Goal: Task Accomplishment & Management: Complete application form

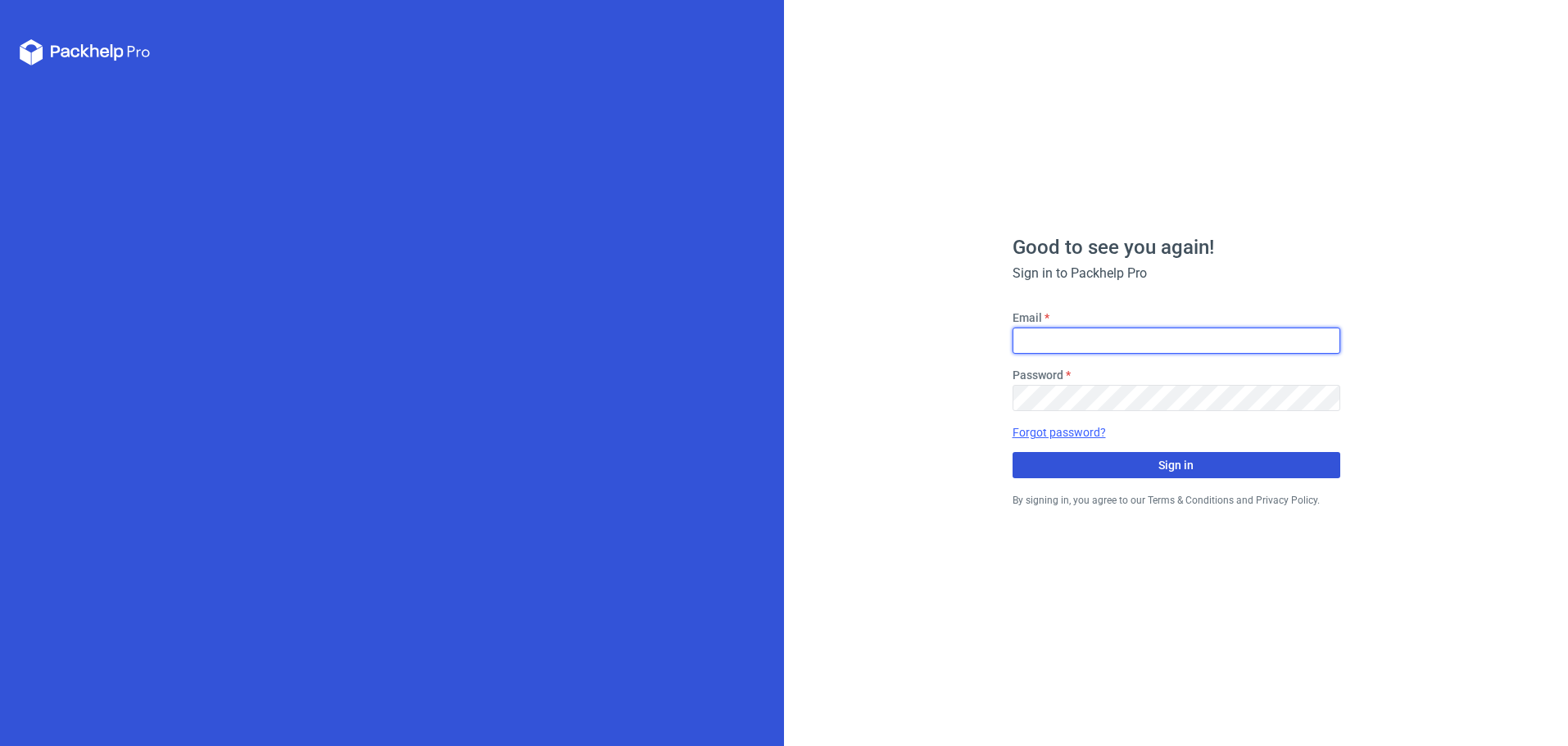
type input "[PERSON_NAME][EMAIL_ADDRESS][DOMAIN_NAME]"
click at [1172, 466] on span "Sign in" at bounding box center [1175, 466] width 35 height 12
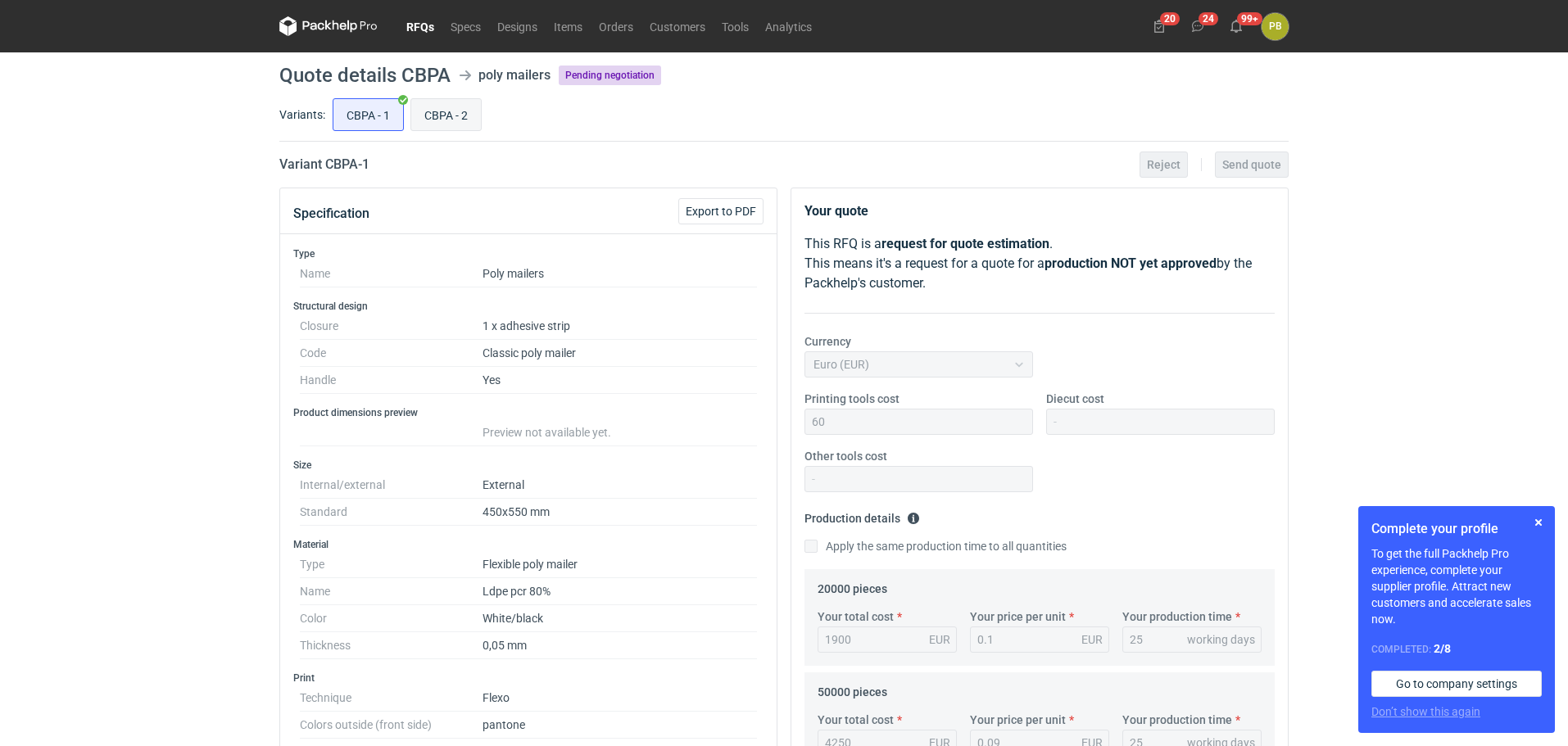
click at [442, 118] on input "CBPA - 2" at bounding box center [446, 114] width 70 height 31
radio input "true"
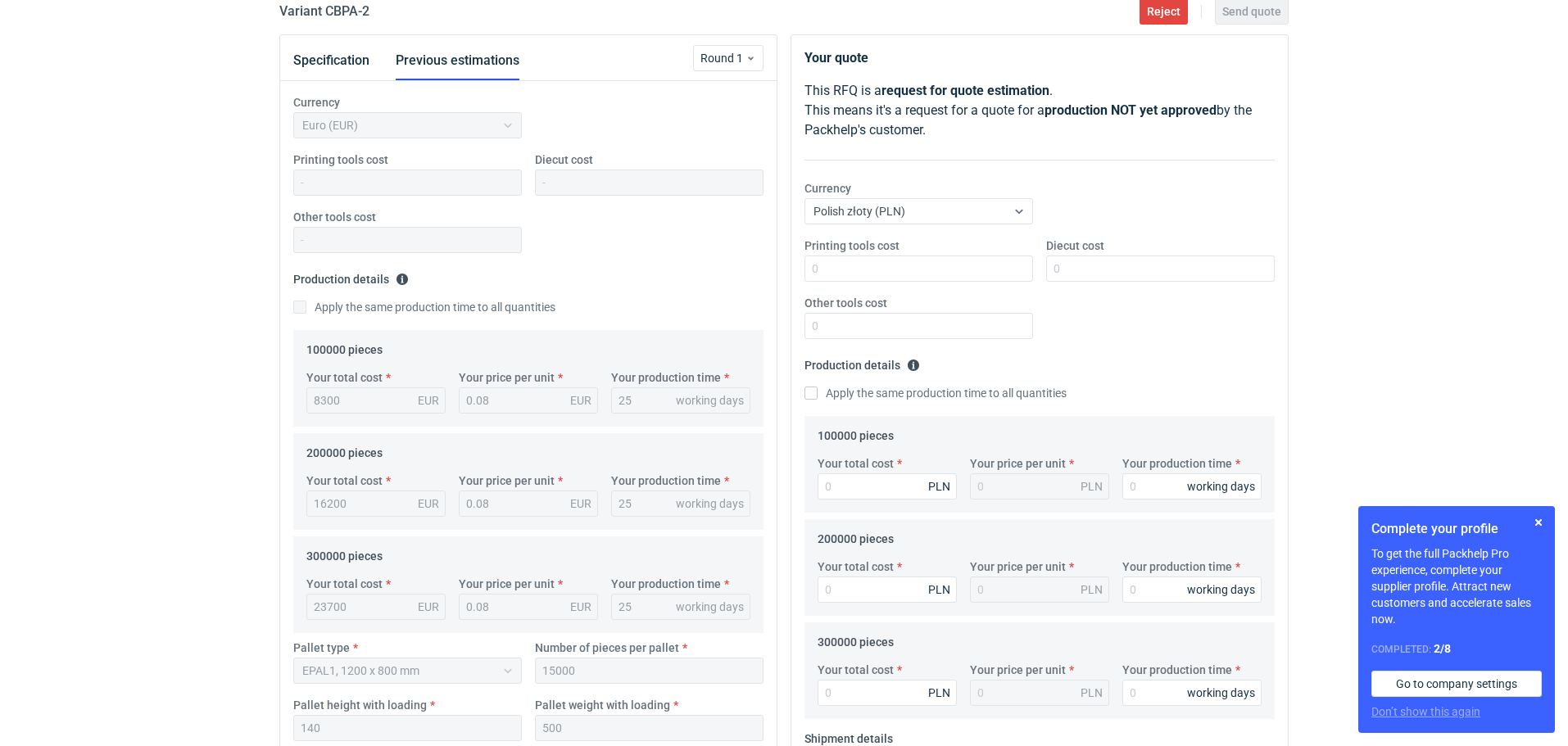
scroll to position [142, 0]
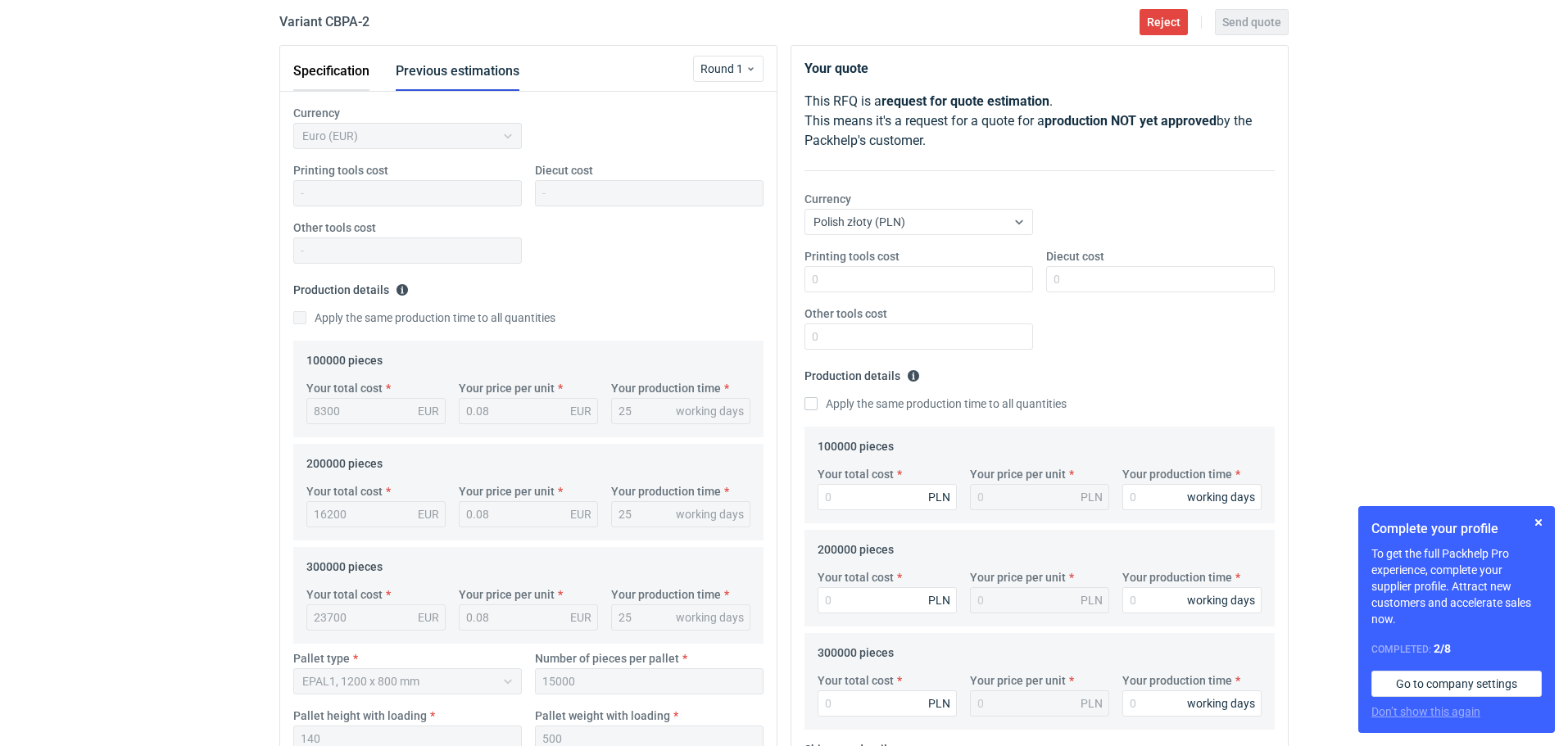
click at [340, 68] on button "Specification" at bounding box center [331, 72] width 77 height 40
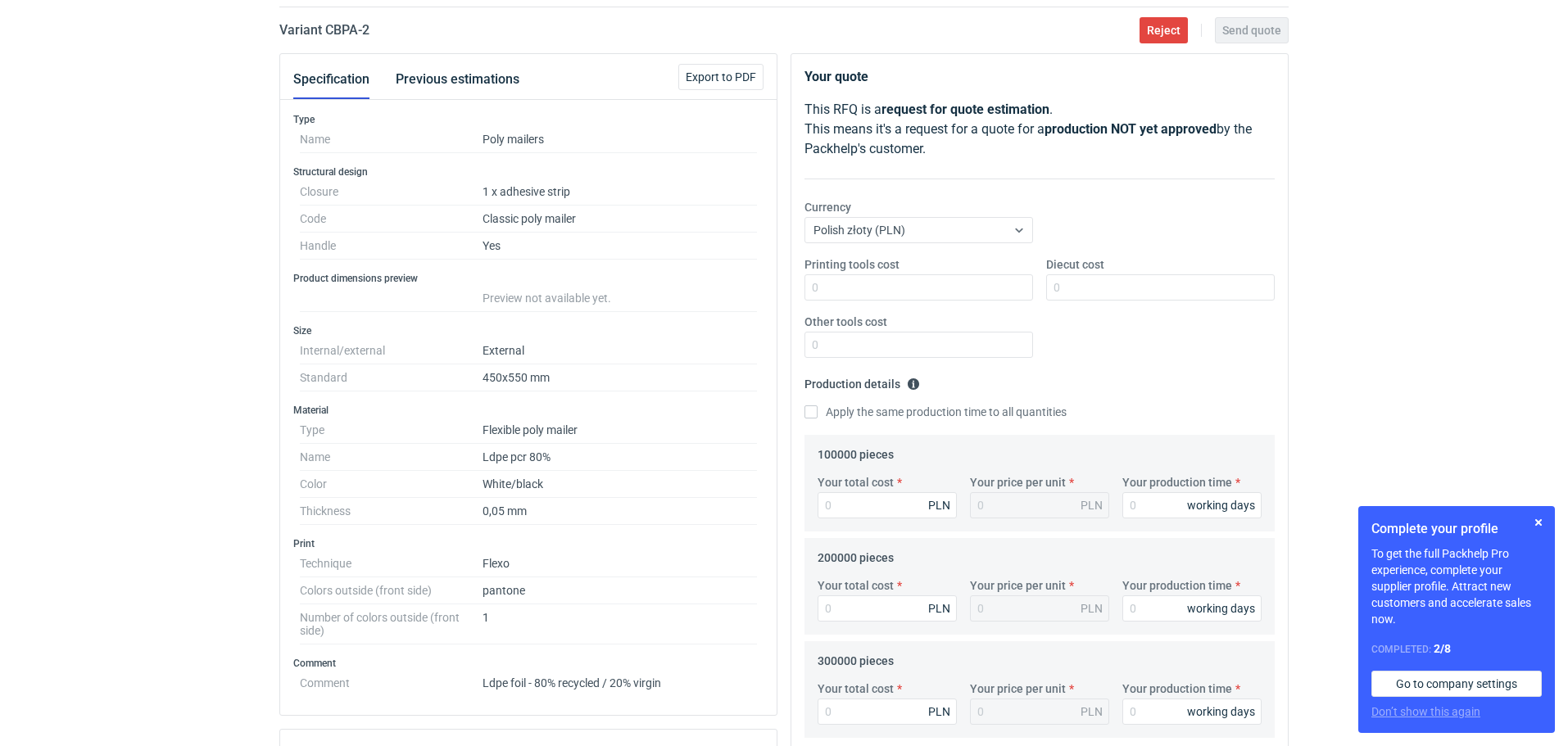
scroll to position [132, 0]
click at [1019, 231] on icon at bounding box center [1019, 232] width 13 height 13
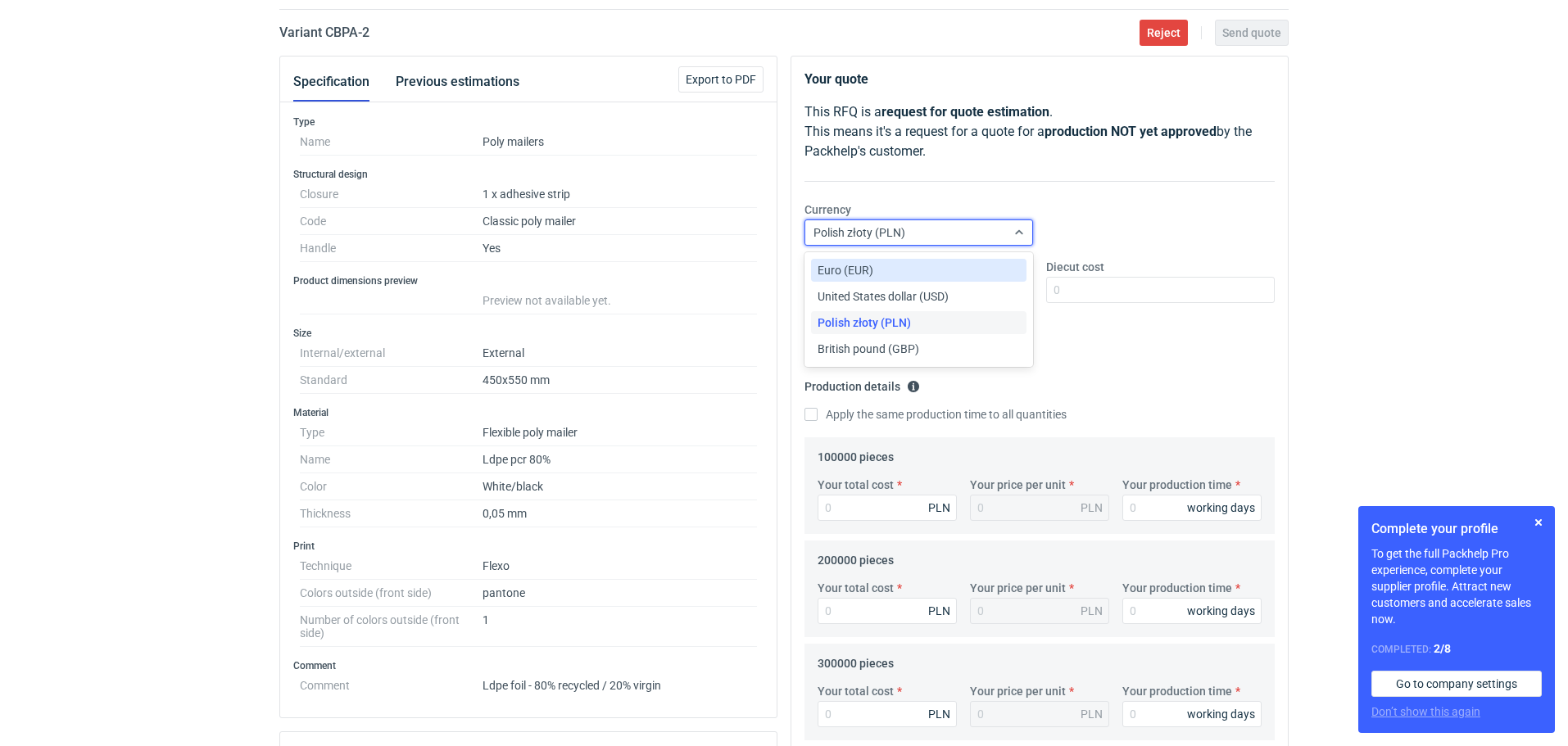
click at [937, 268] on div "Euro (EUR)" at bounding box center [918, 270] width 202 height 16
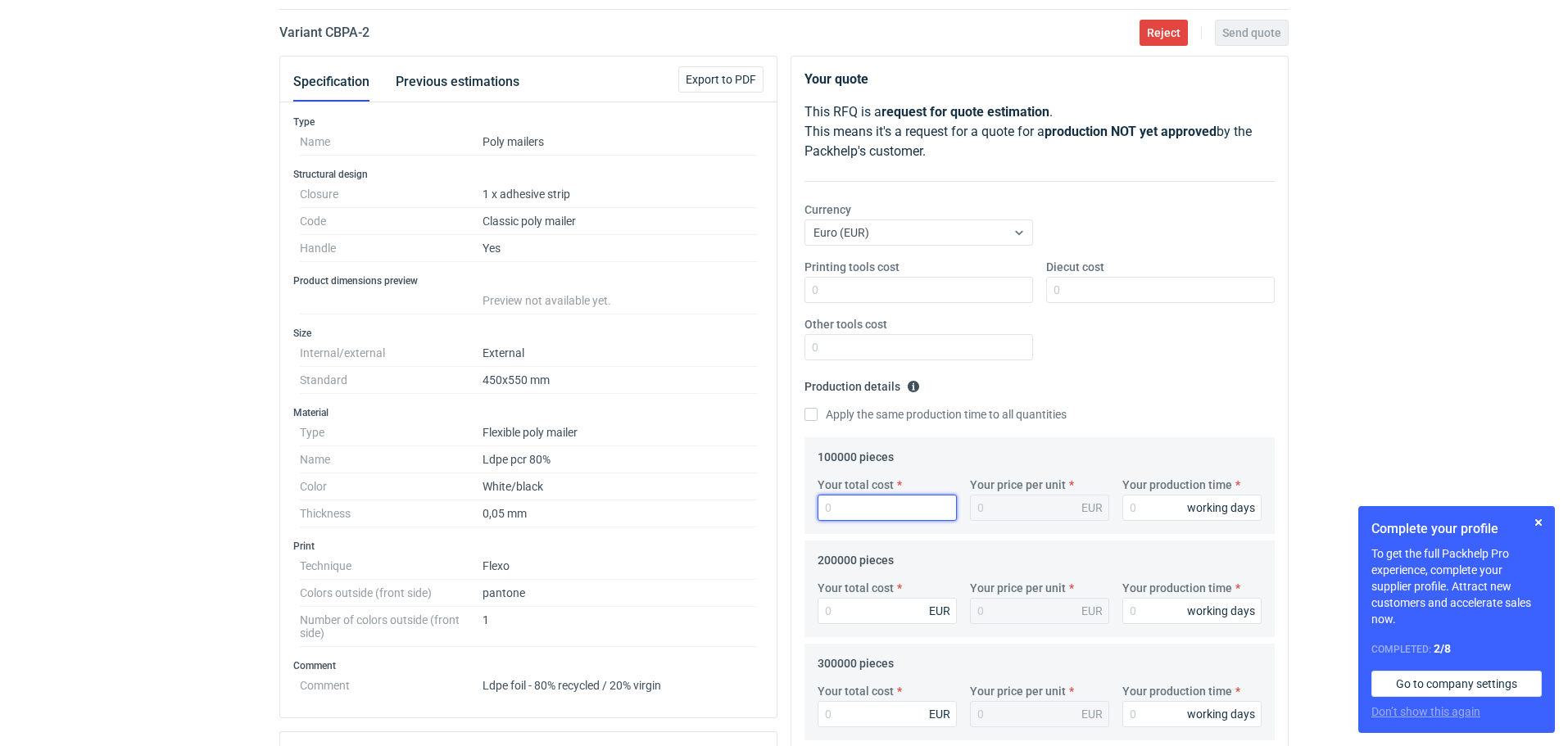
click at [855, 508] on input "Your total cost" at bounding box center [887, 507] width 139 height 26
type input "7900"
type input "0.08"
type input "7900"
click at [1149, 512] on input "Your production time" at bounding box center [1192, 507] width 139 height 26
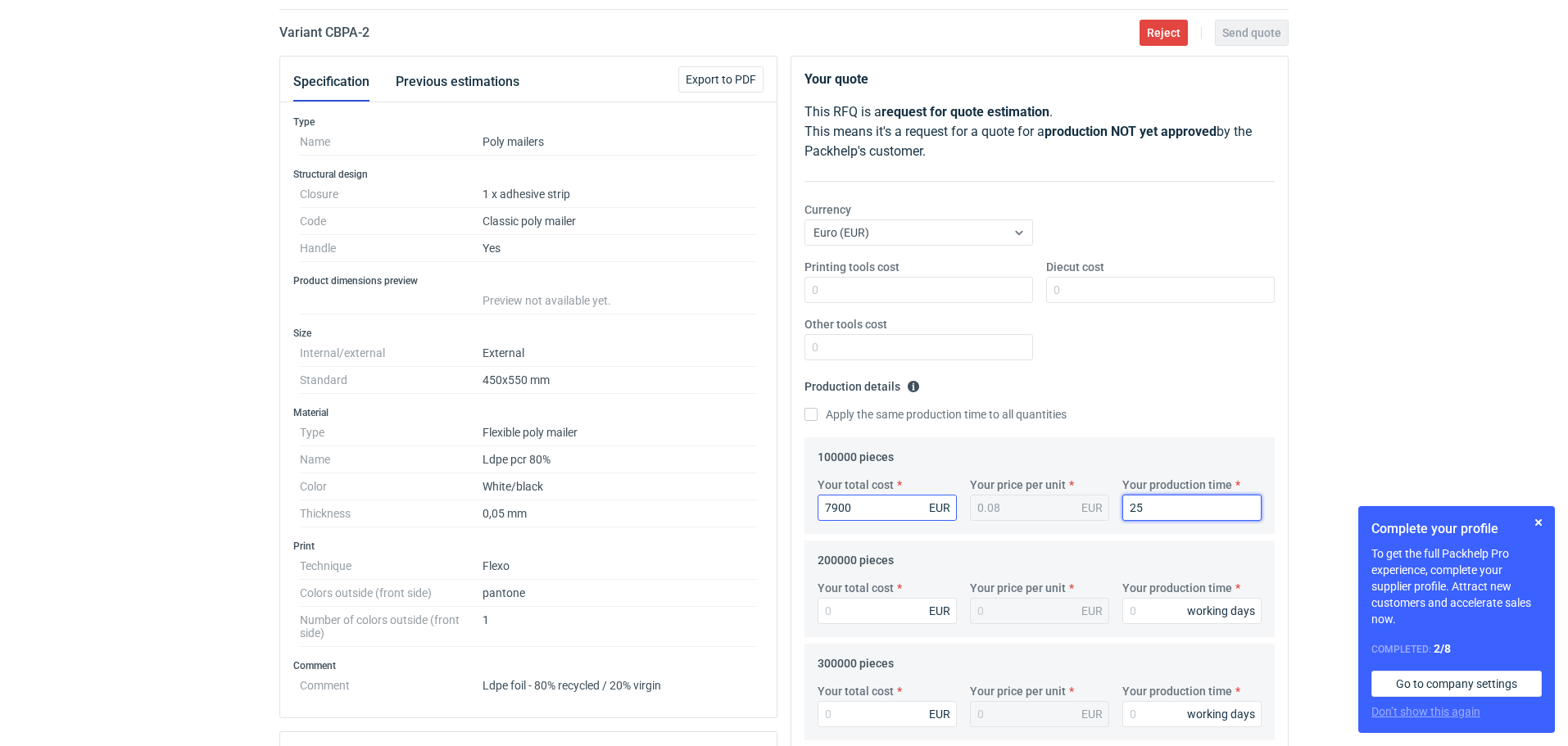
type input "25"
click at [854, 507] on input "7900" at bounding box center [887, 507] width 139 height 26
type input "79"
type input "795"
type input "0.01"
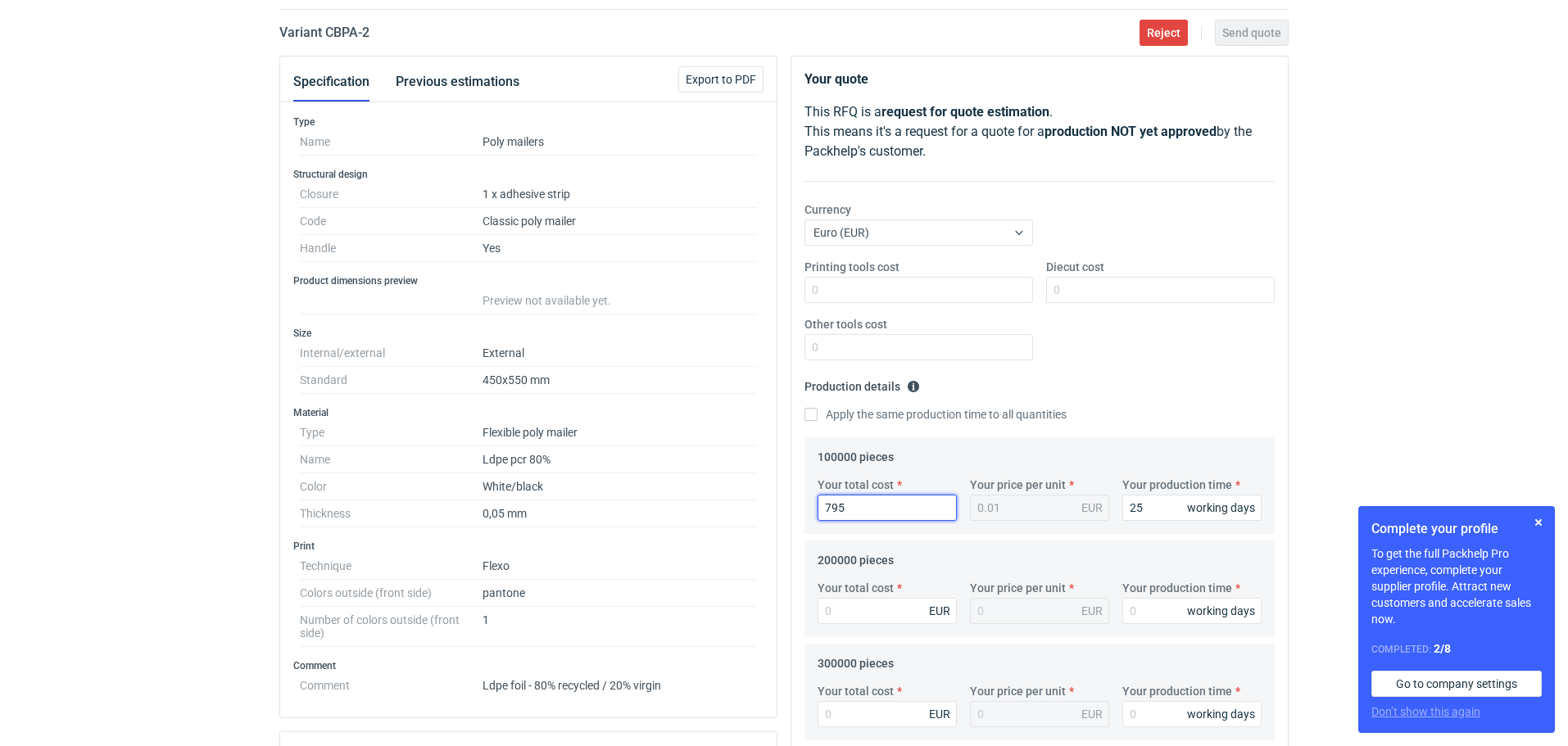
type input "7950"
type input "0.08"
type input "7950"
click at [838, 608] on input "Your total cost" at bounding box center [887, 611] width 139 height 26
type input "15800"
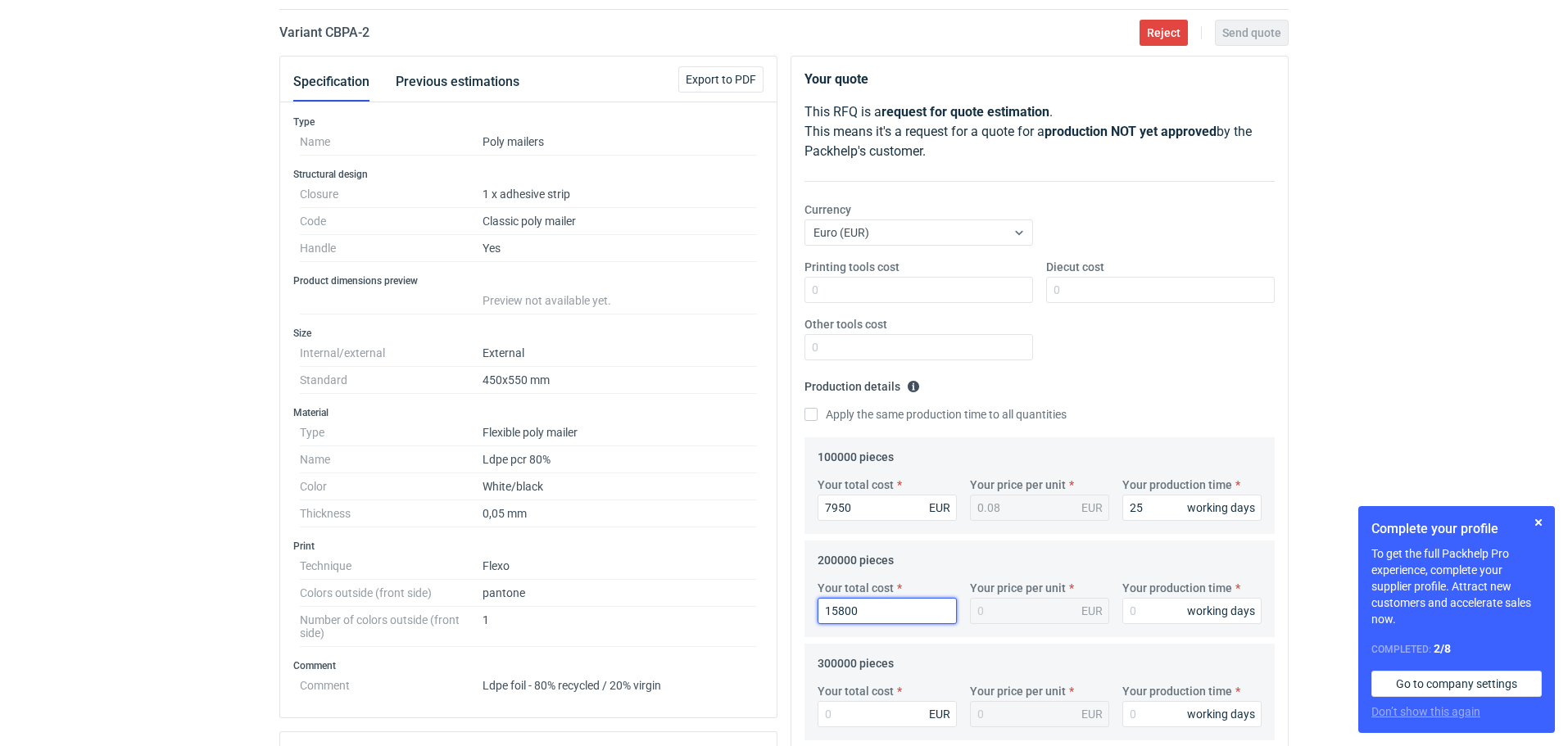
type input "0.08"
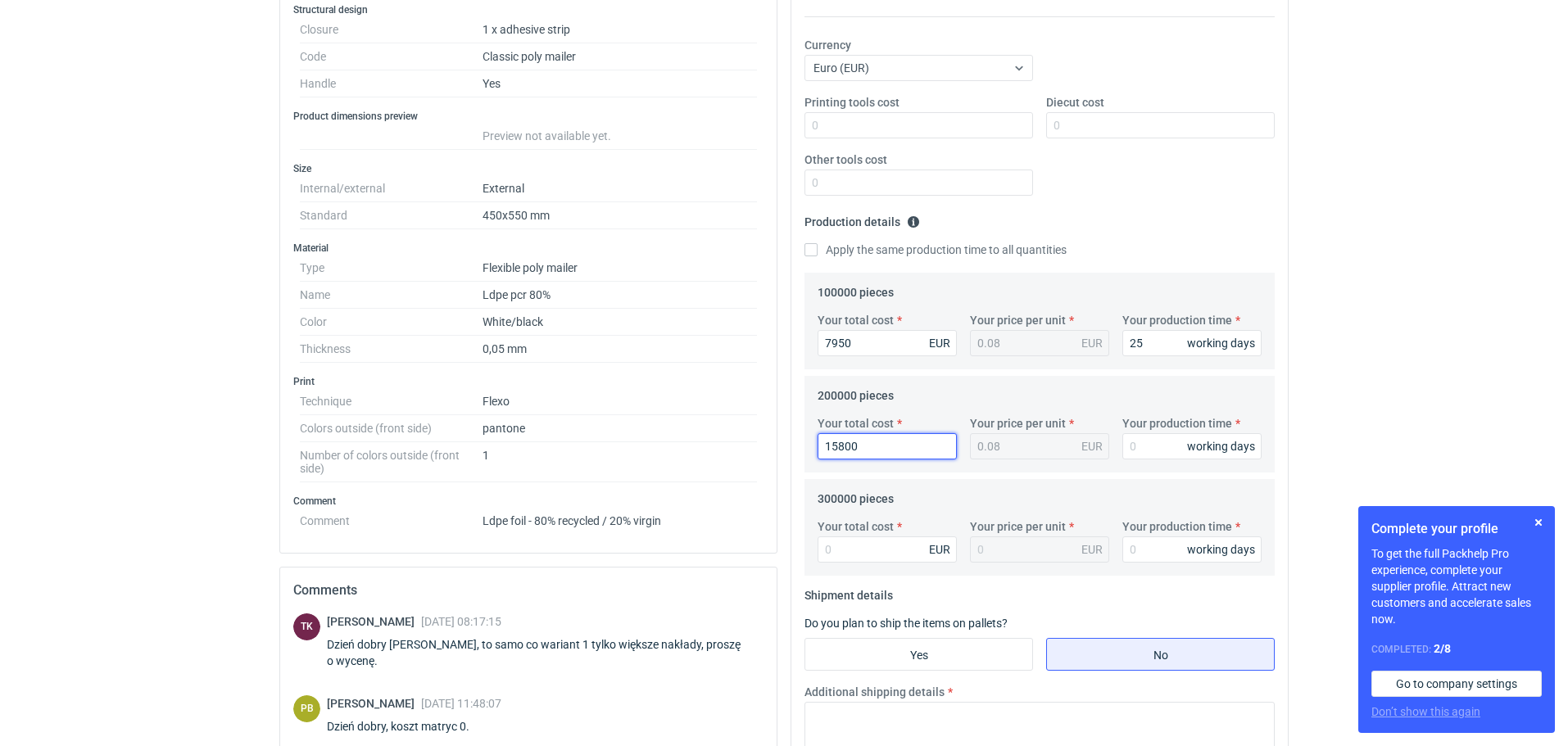
scroll to position [303, 0]
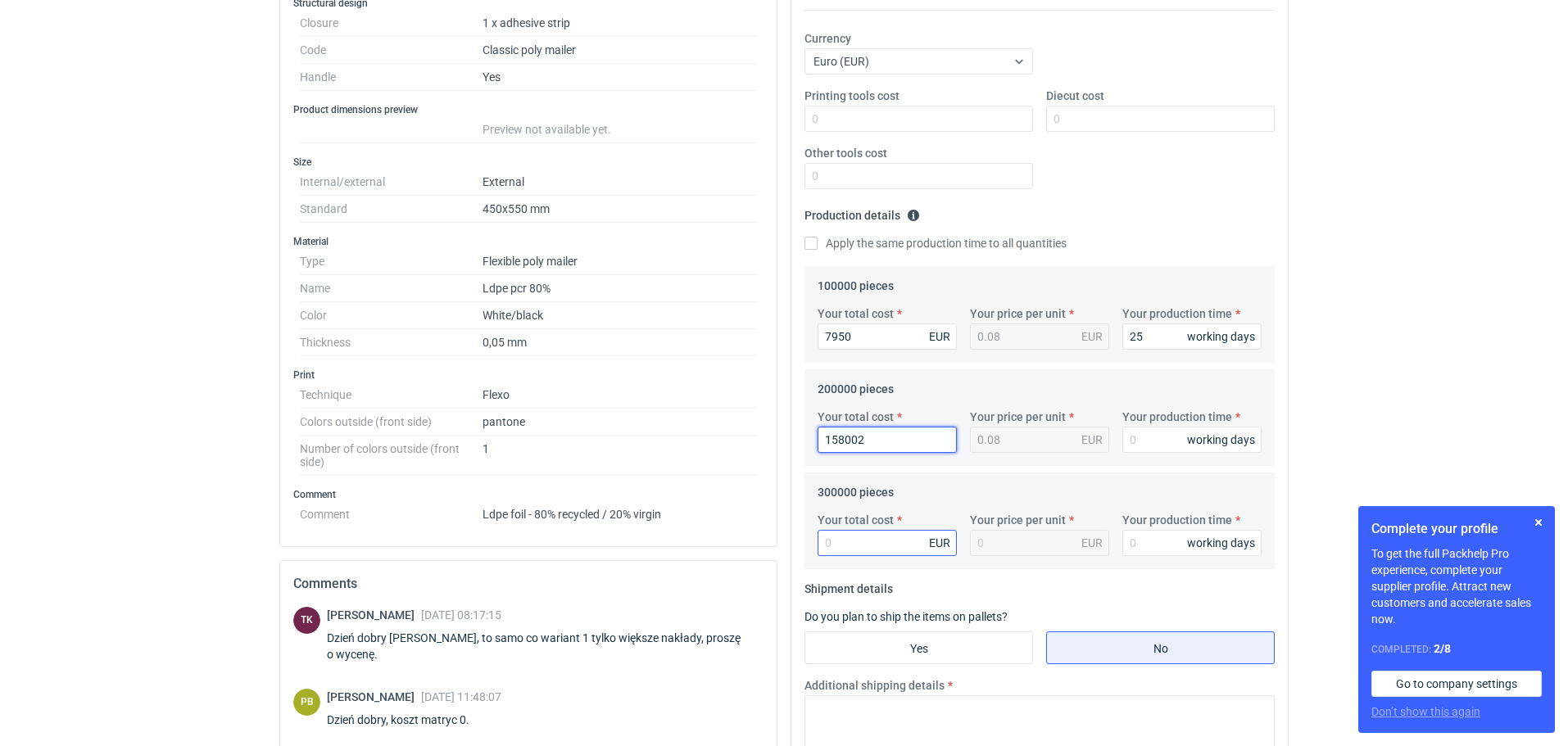
type input "1580023"
type input "7.9"
type input "15800"
type input "0.08"
type input "15800"
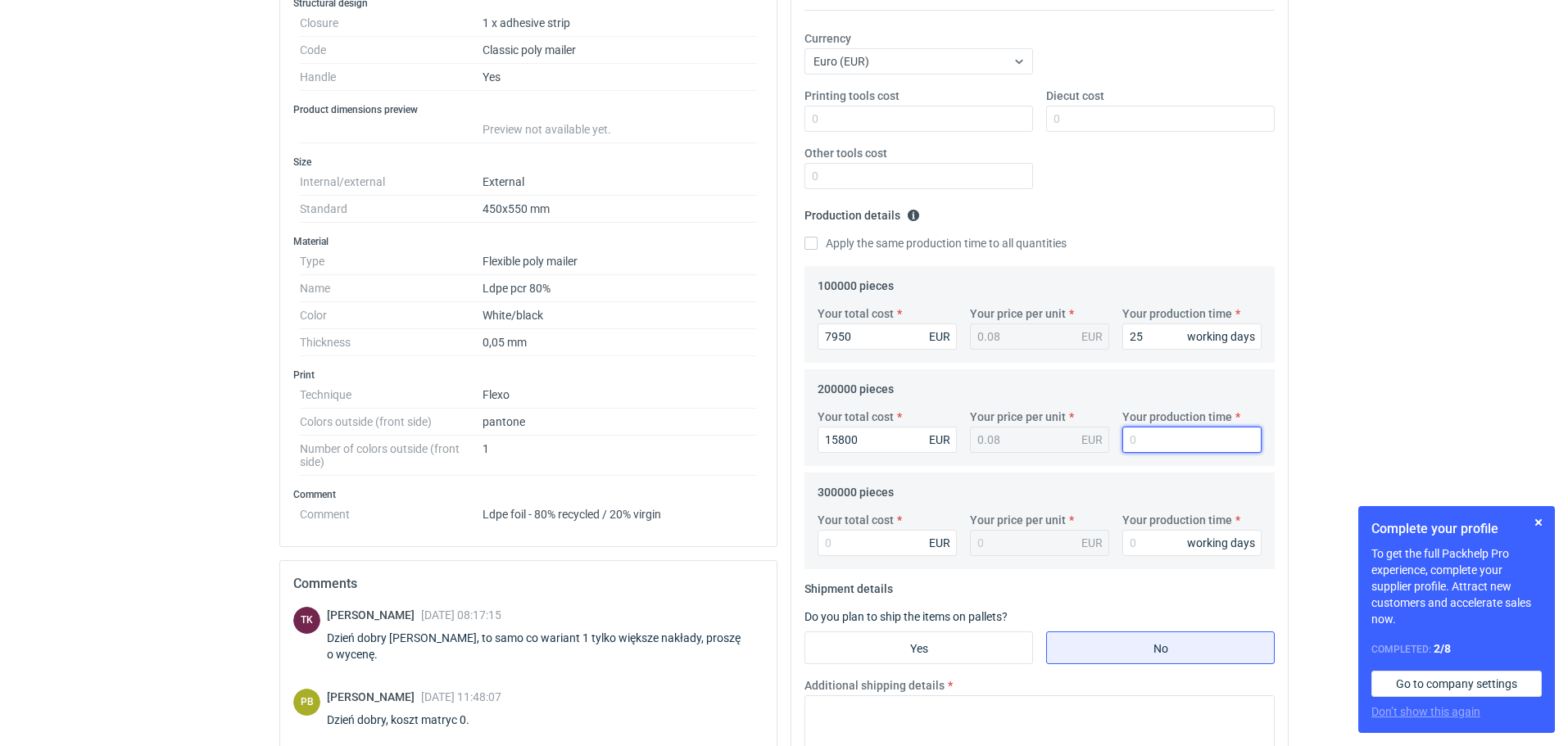
click at [1133, 442] on input "Your production time" at bounding box center [1192, 440] width 139 height 26
type input "25"
click at [862, 549] on input "Your total cost" at bounding box center [887, 543] width 139 height 26
type input "23550"
type input "0.08"
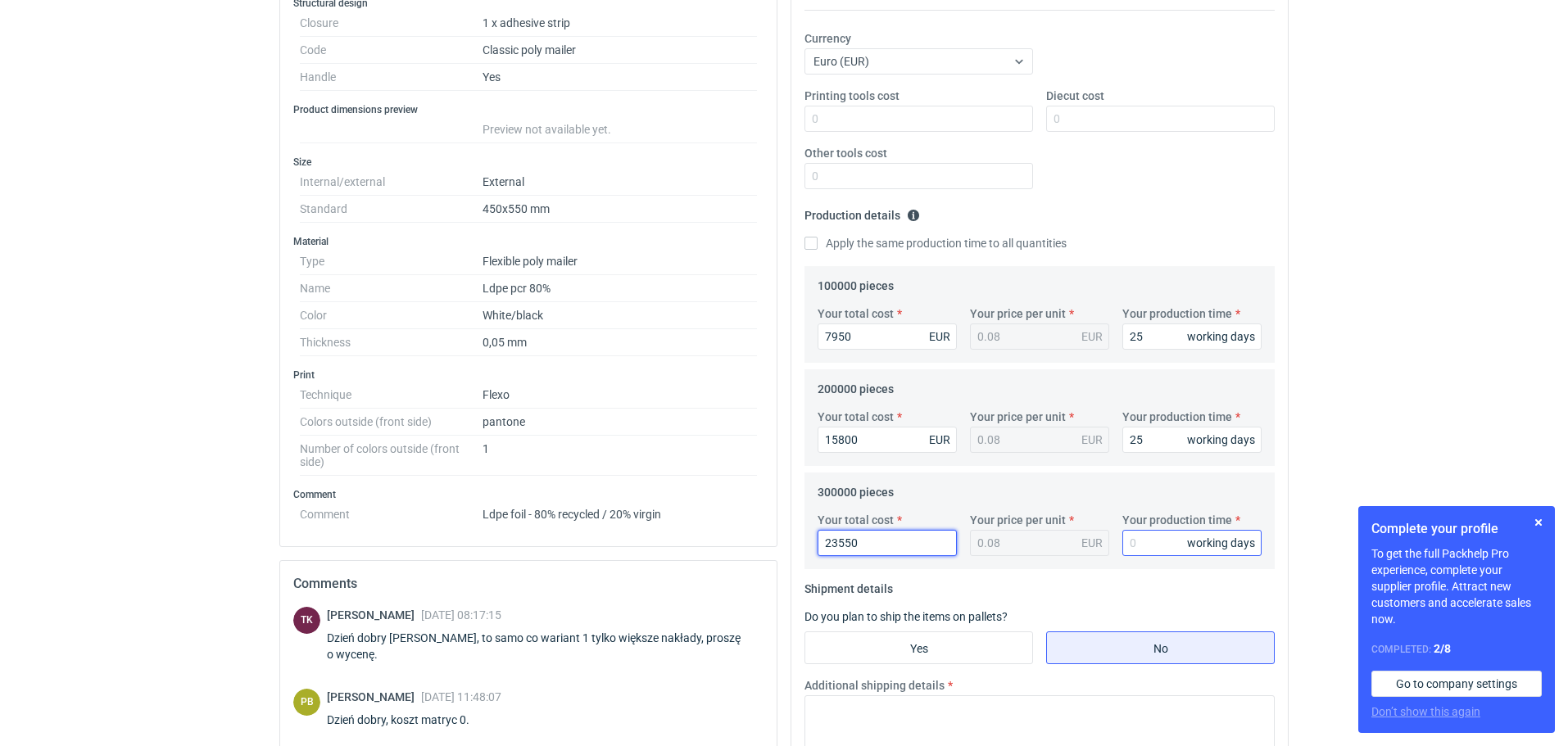
type input "23550"
click at [1148, 542] on input "Your production time" at bounding box center [1192, 543] width 139 height 26
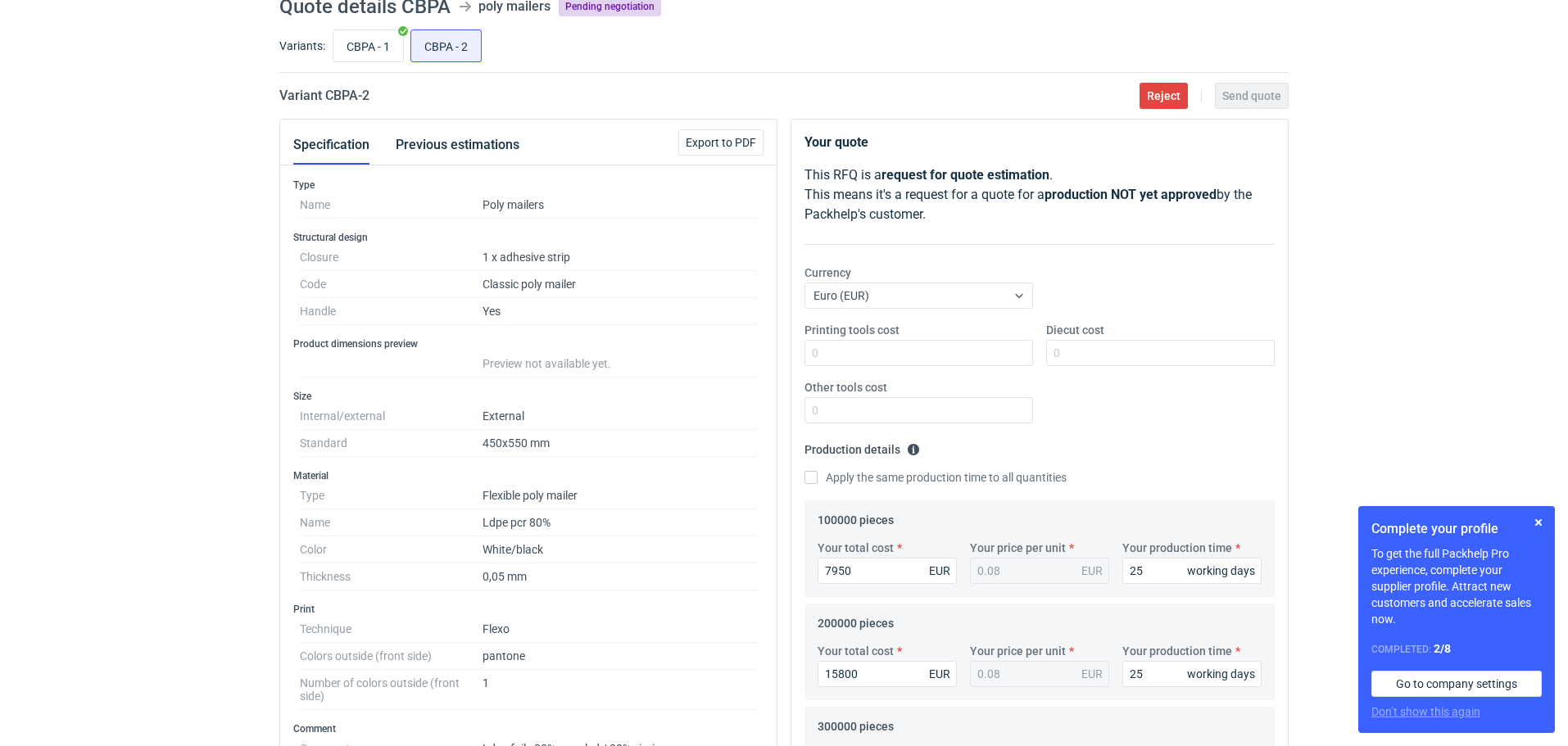
scroll to position [0, 0]
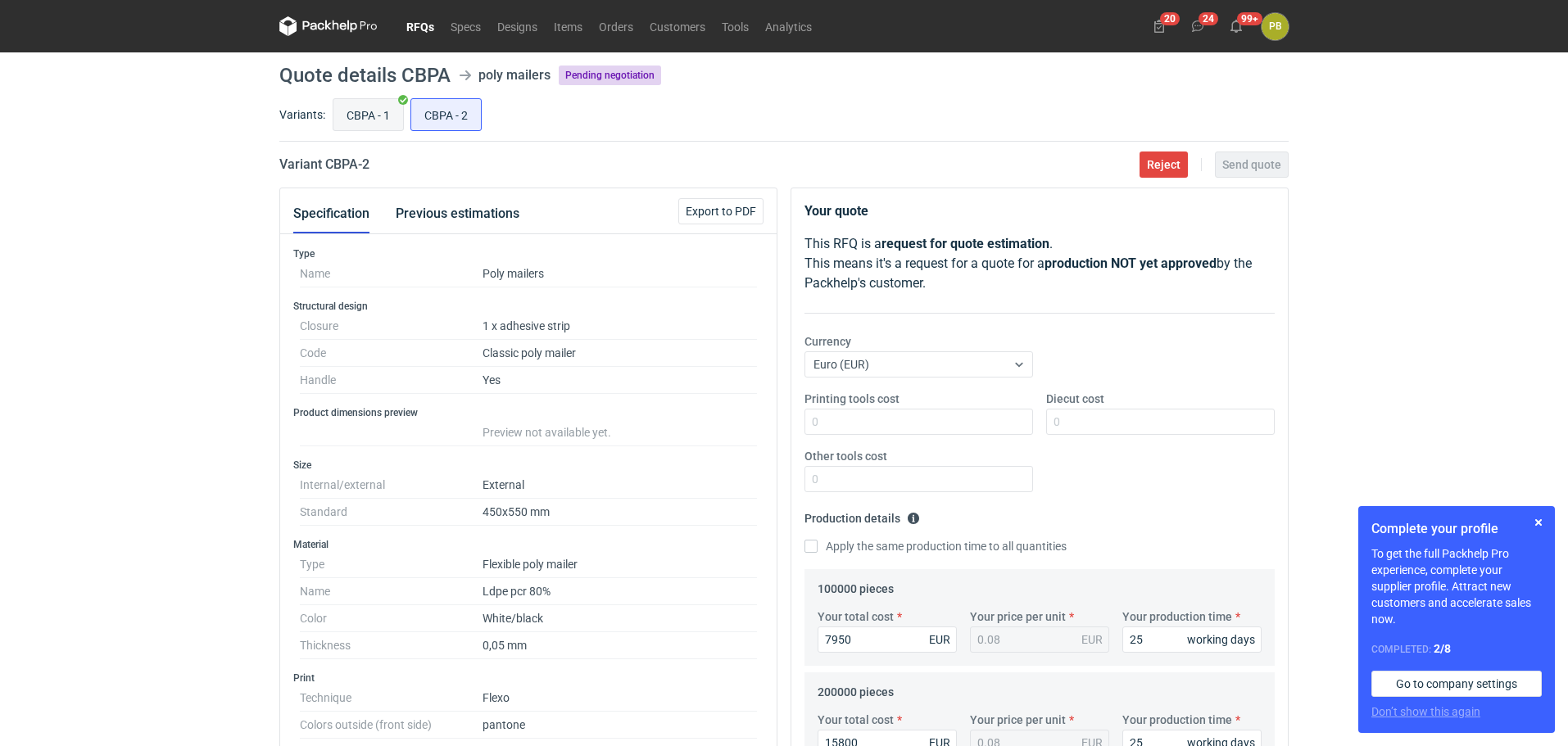
type input "25"
click at [378, 109] on input "CBPA - 1" at bounding box center [368, 114] width 70 height 31
radio input "true"
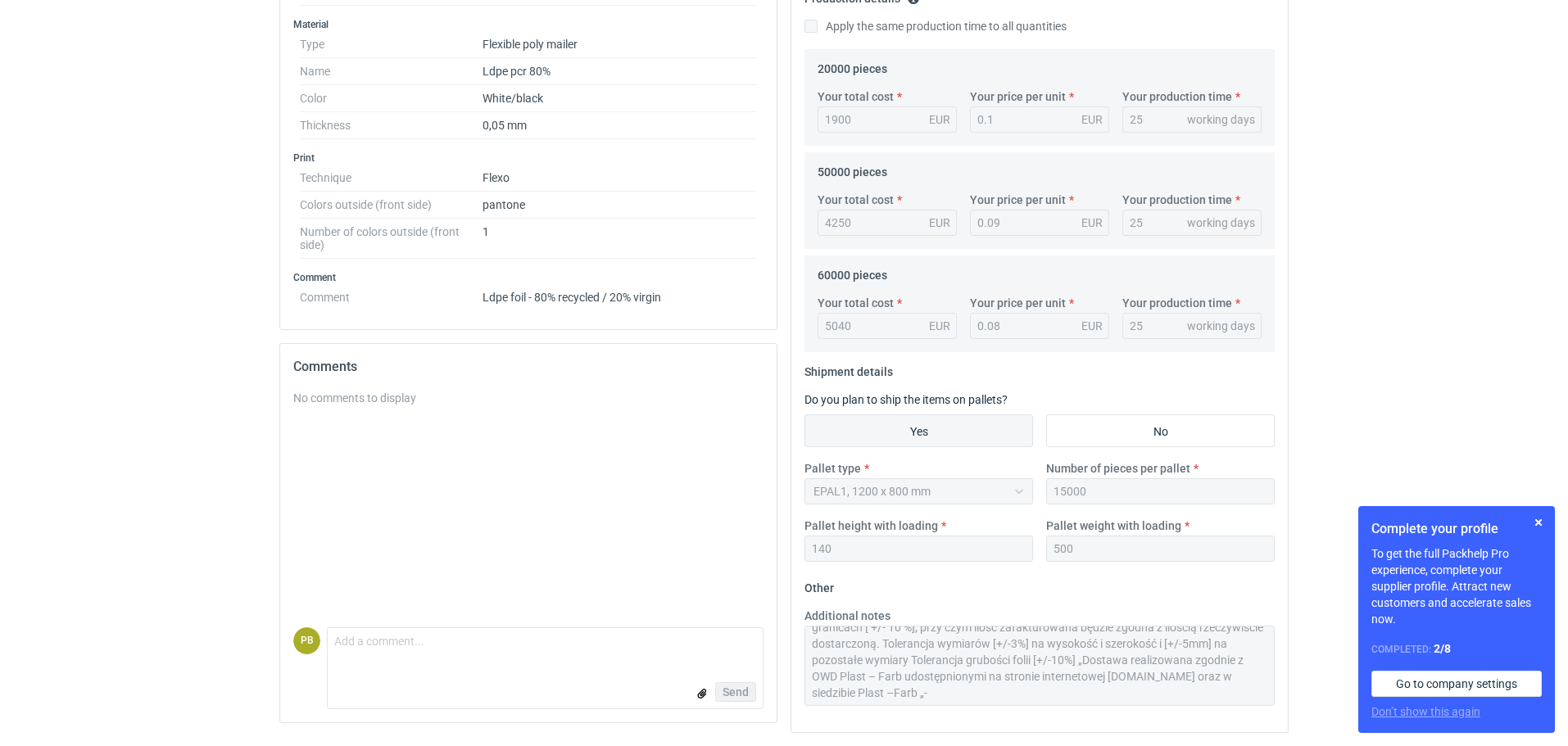
scroll to position [66, 0]
click at [1251, 716] on div "Additional notes Termin realizacji ok 3 tygodnie od akceptacji grafiki Ważność …" at bounding box center [1040, 663] width 484 height 111
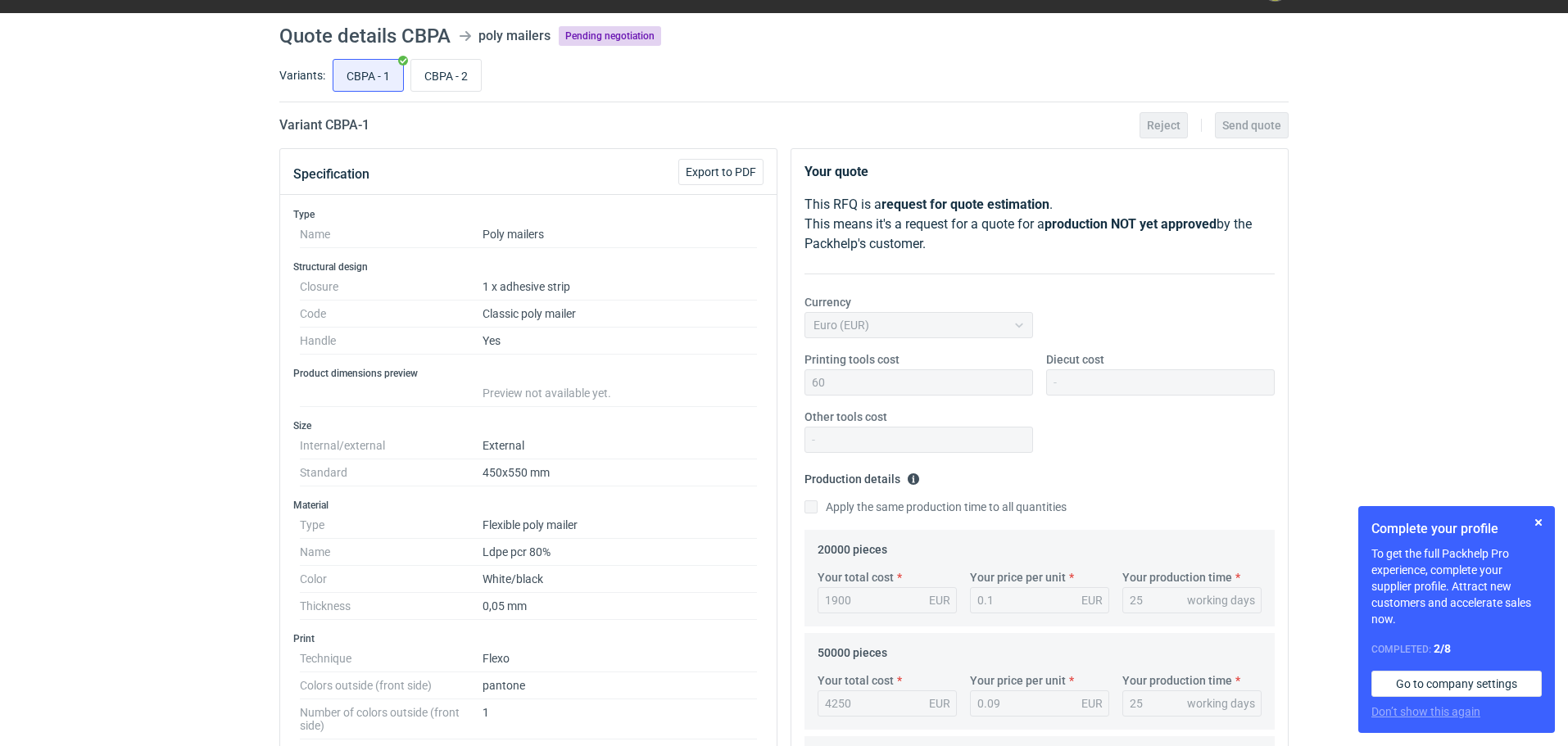
scroll to position [0, 0]
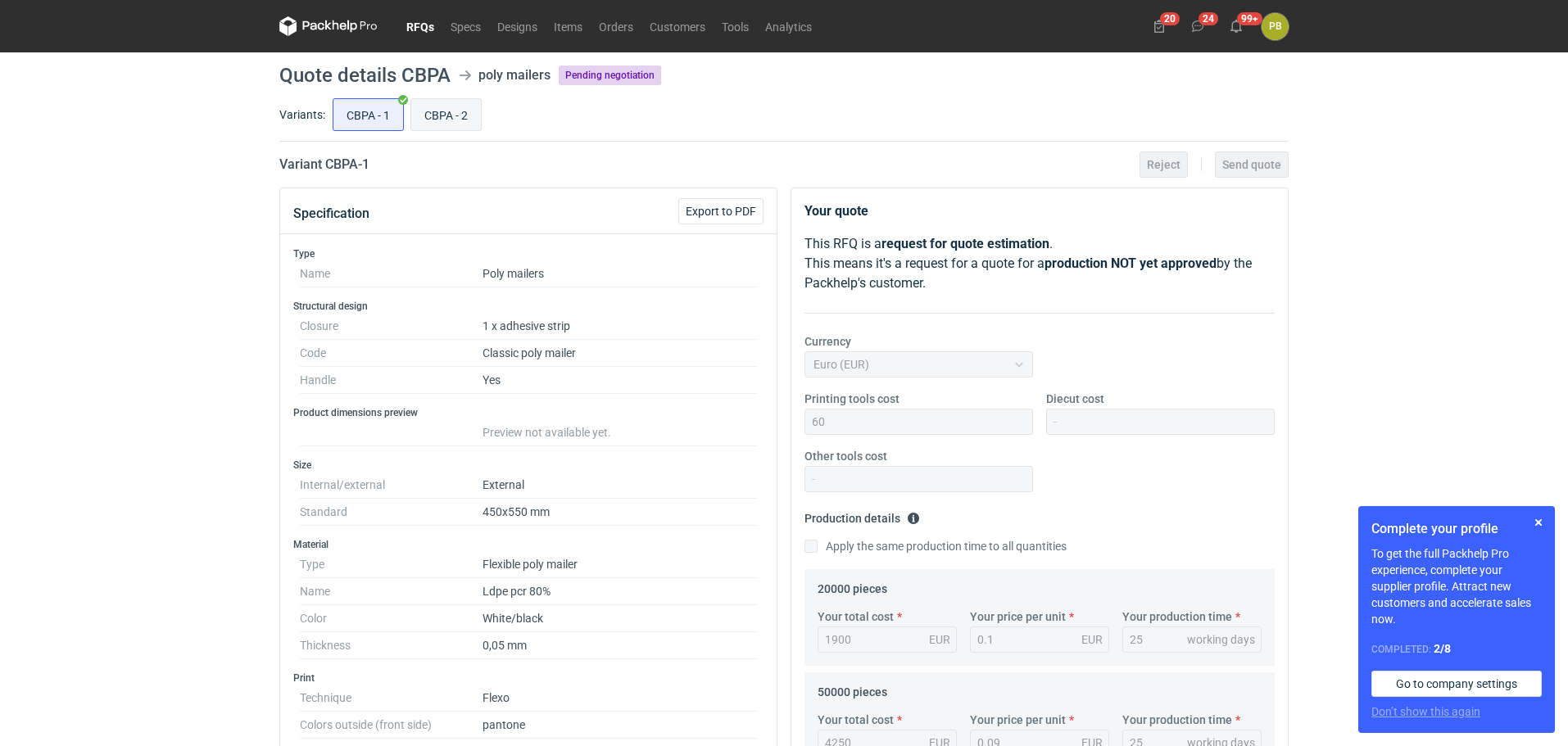
click at [440, 109] on input "CBPA - 2" at bounding box center [446, 114] width 70 height 31
radio input "true"
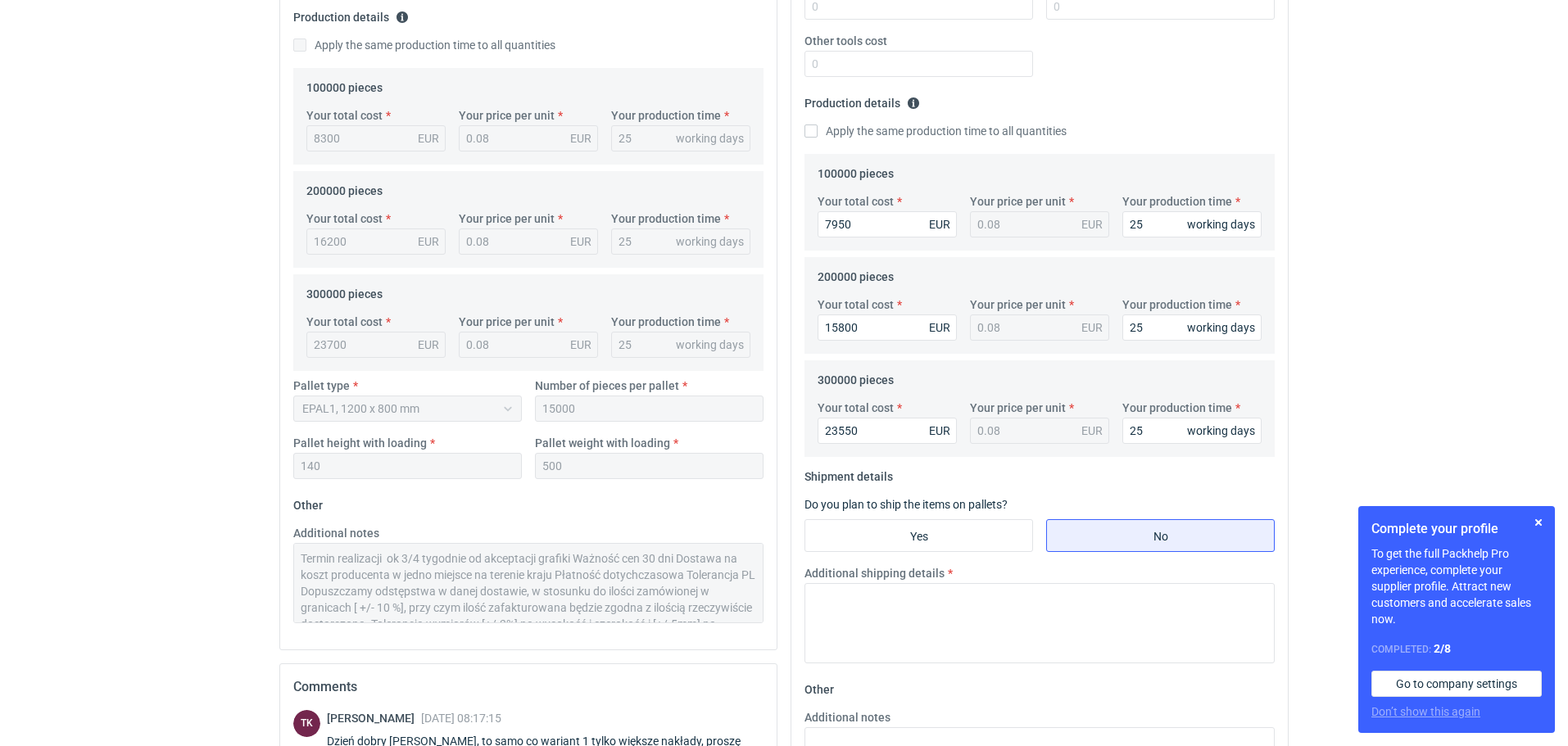
scroll to position [422, 0]
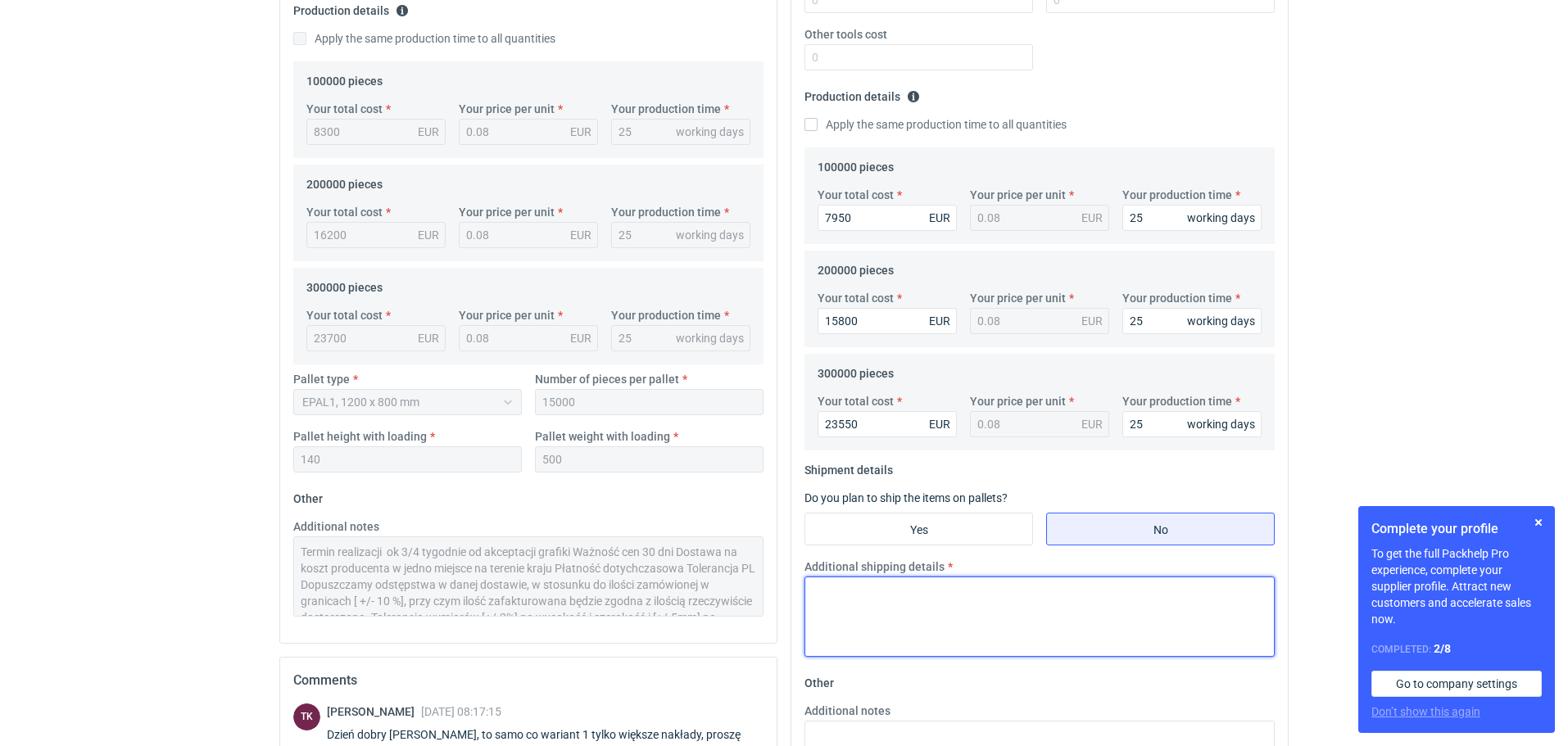
paste textarea "Termin realizacji ok 3 tygodnie od akceptacji grafiki Ważność cen 30 dni Dostaw…"
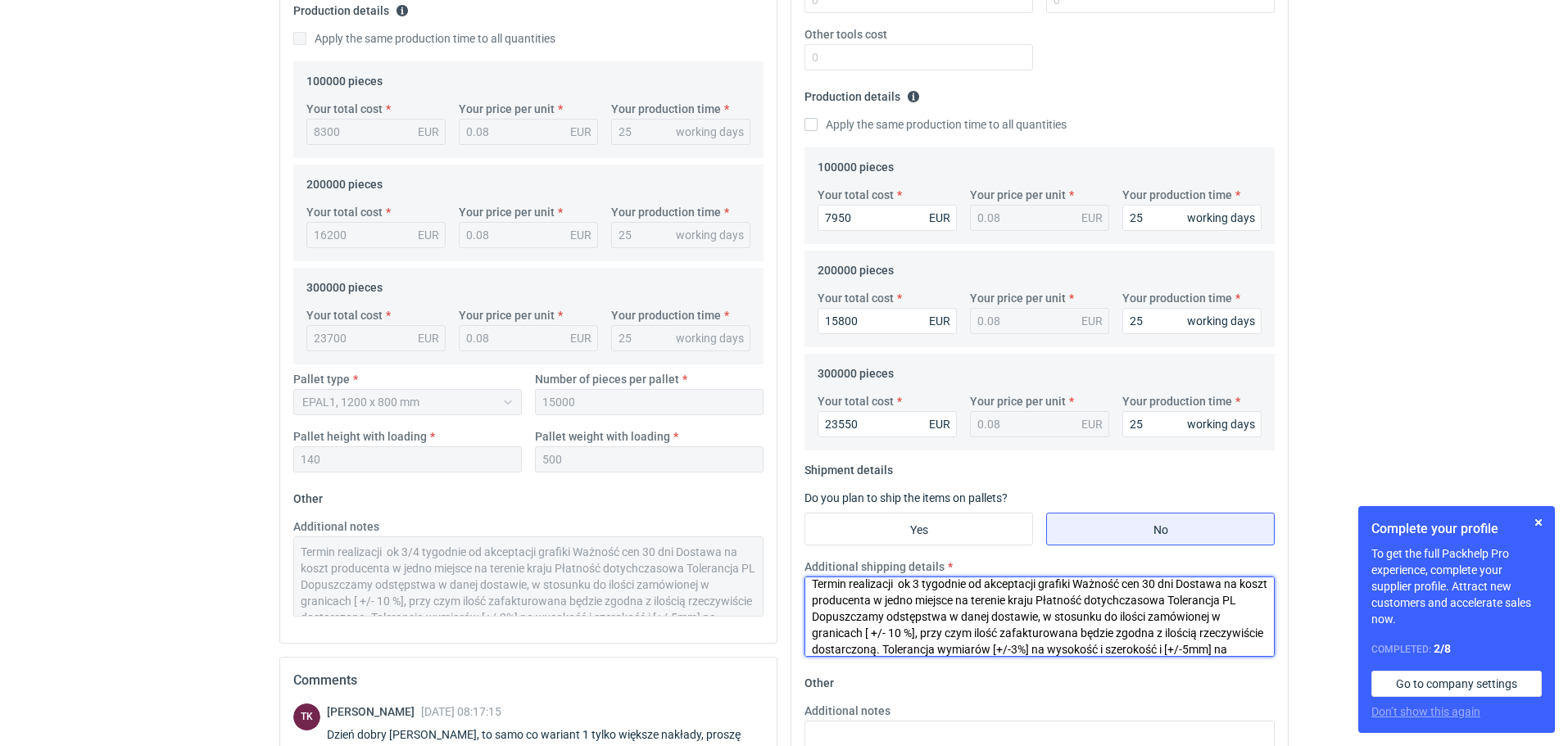
scroll to position [0, 0]
drag, startPoint x: 1268, startPoint y: 626, endPoint x: 1263, endPoint y: 582, distance: 44.3
click at [1263, 582] on textarea "Termin realizacji ok 3 tygodnie od akceptacji grafiki Ważność cen 30 dni Dostaw…" at bounding box center [1039, 617] width 471 height 81
click at [914, 593] on textarea "Termin realizacji ok 3 tygodnie od akceptacji grafiki Ważność cen 30 dni Dostaw…" at bounding box center [1039, 617] width 471 height 81
click at [919, 588] on textarea "Termin realizacji ok 3 tygodnie od akceptacji grafiki Ważność cen 30 dni Dostaw…" at bounding box center [1039, 617] width 471 height 81
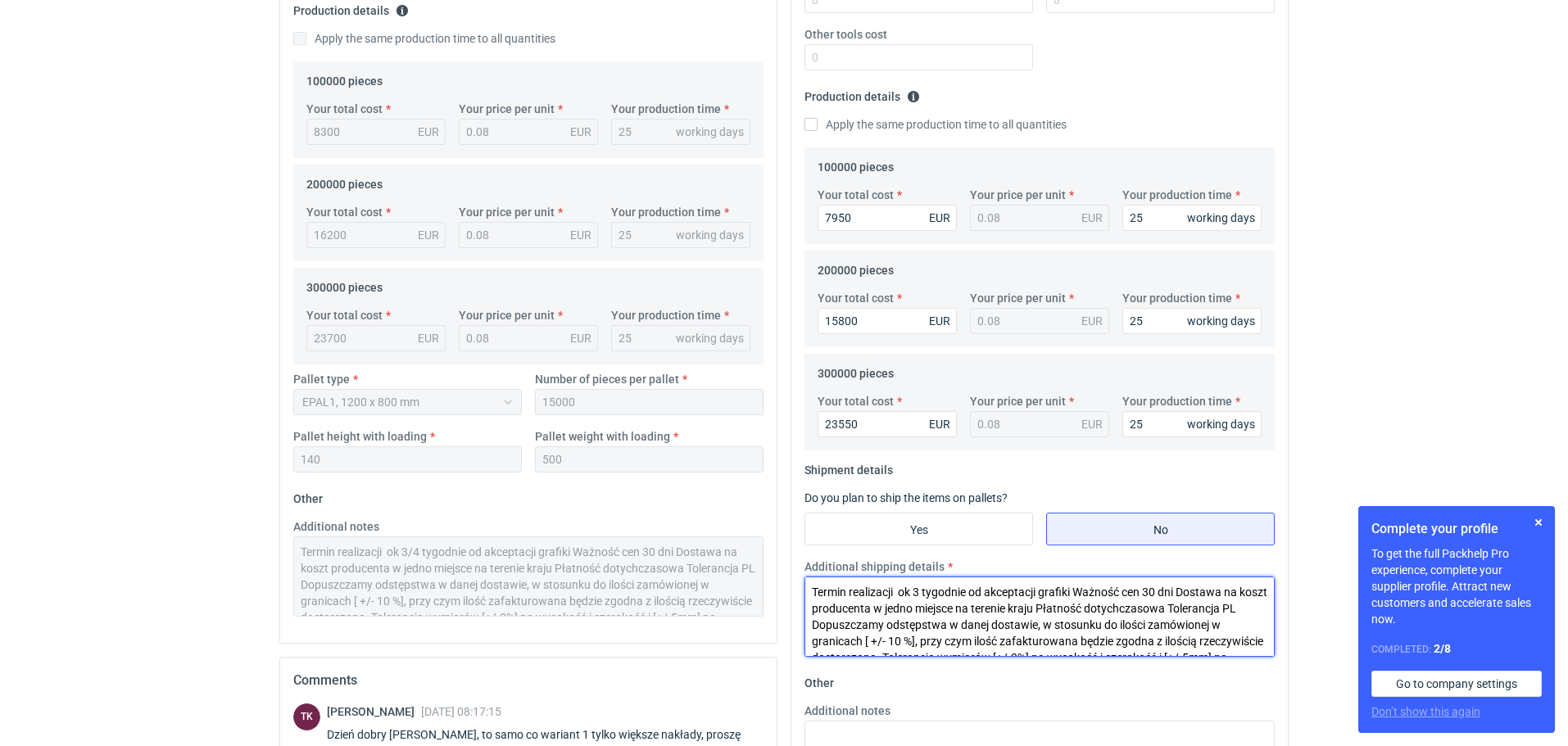
click at [925, 588] on textarea "Termin realizacji ok 3 tygodnie od akceptacji grafiki Ważność cen 30 dni Dostaw…" at bounding box center [1039, 617] width 471 height 81
type textarea "Termin realizacji ok 4 tygodnie od akceptacji grafiki Ważność cen 30 dni Dostaw…"
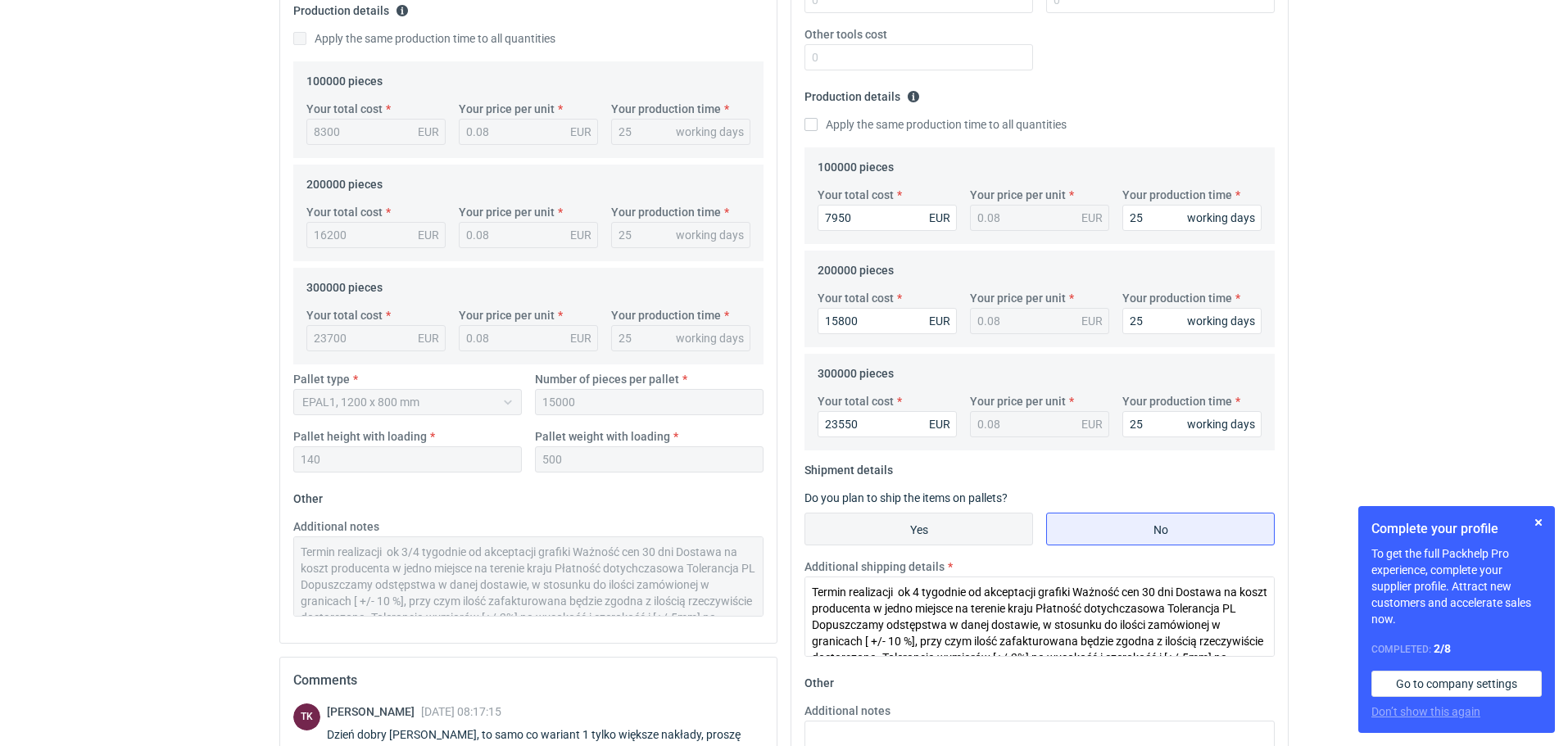
click at [943, 521] on input "Yes" at bounding box center [918, 528] width 227 height 31
radio input "true"
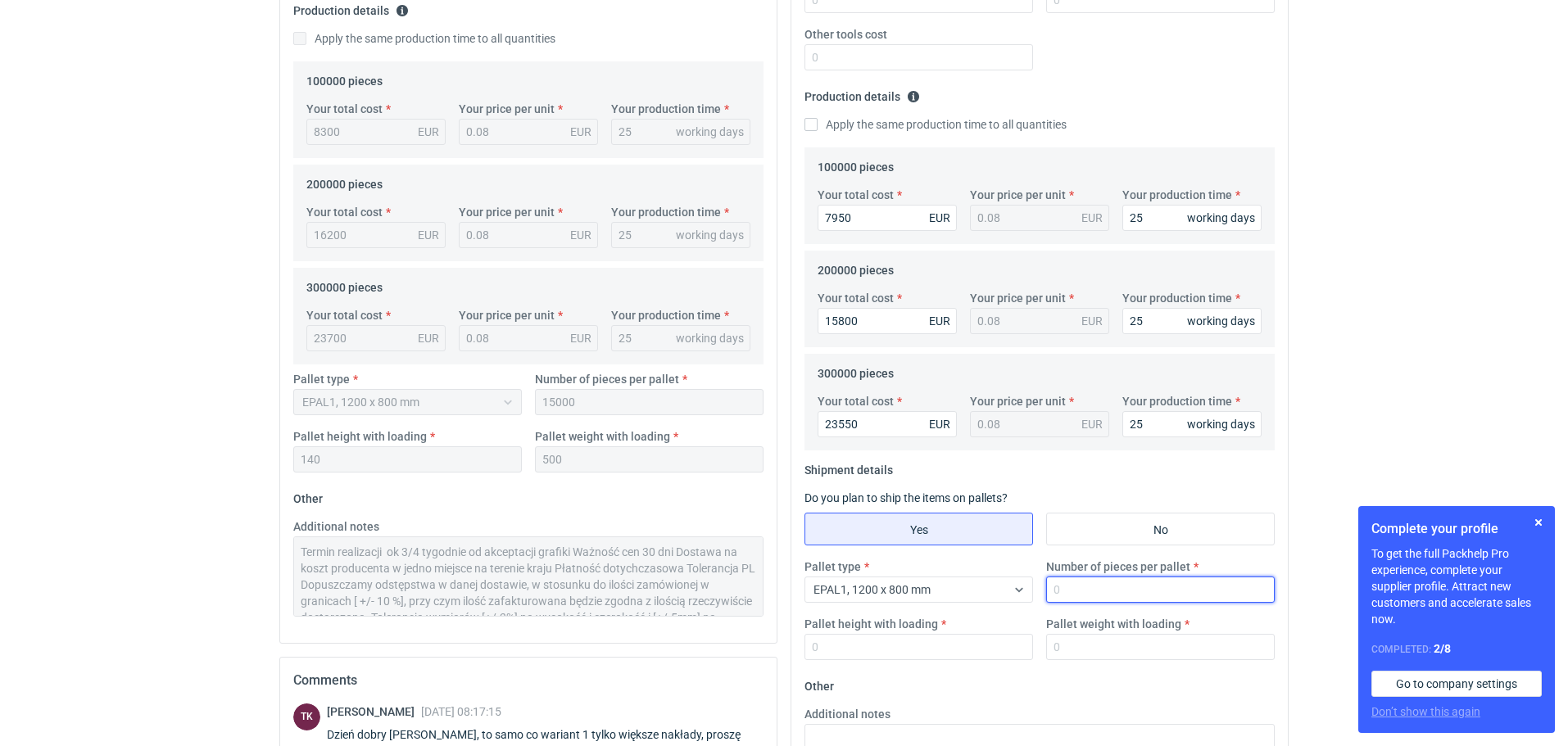
click at [1076, 583] on input "Number of pieces per pallet" at bounding box center [1160, 590] width 229 height 26
type input "15000"
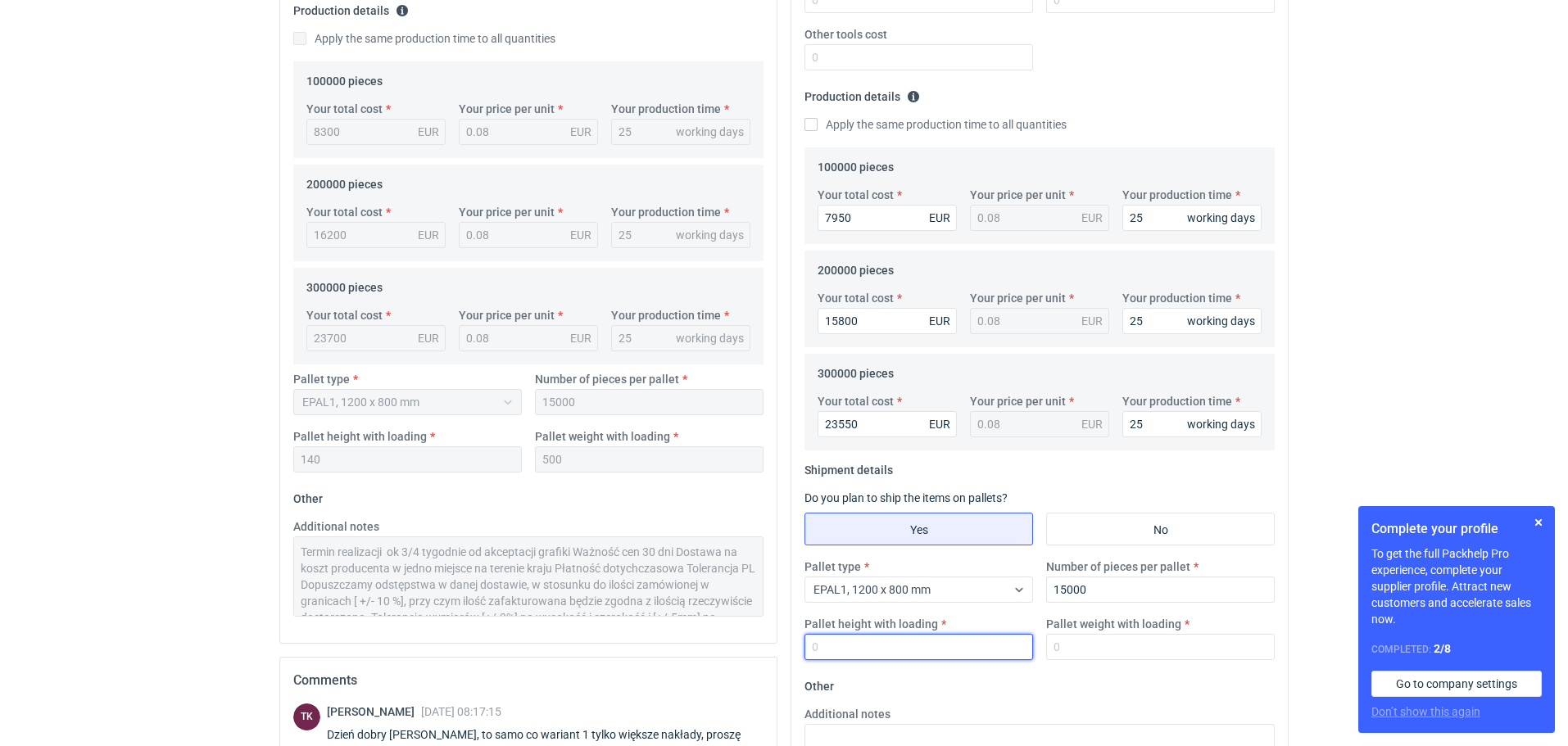
click at [859, 649] on input "Pallet height with loading" at bounding box center [918, 647] width 229 height 26
type input "140"
click at [1064, 642] on input "Pallet weight with loading" at bounding box center [1160, 647] width 229 height 26
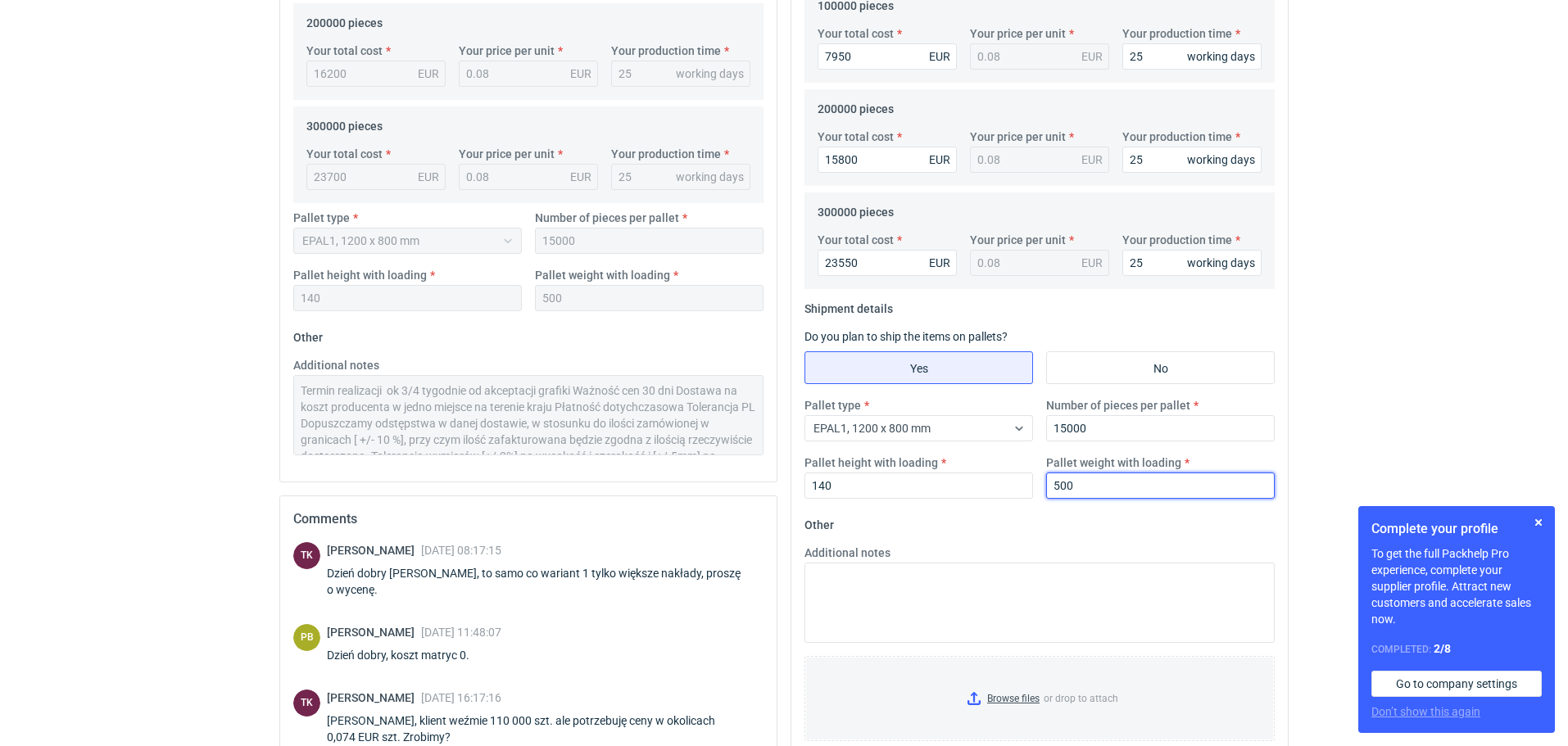
scroll to position [586, 0]
type input "500"
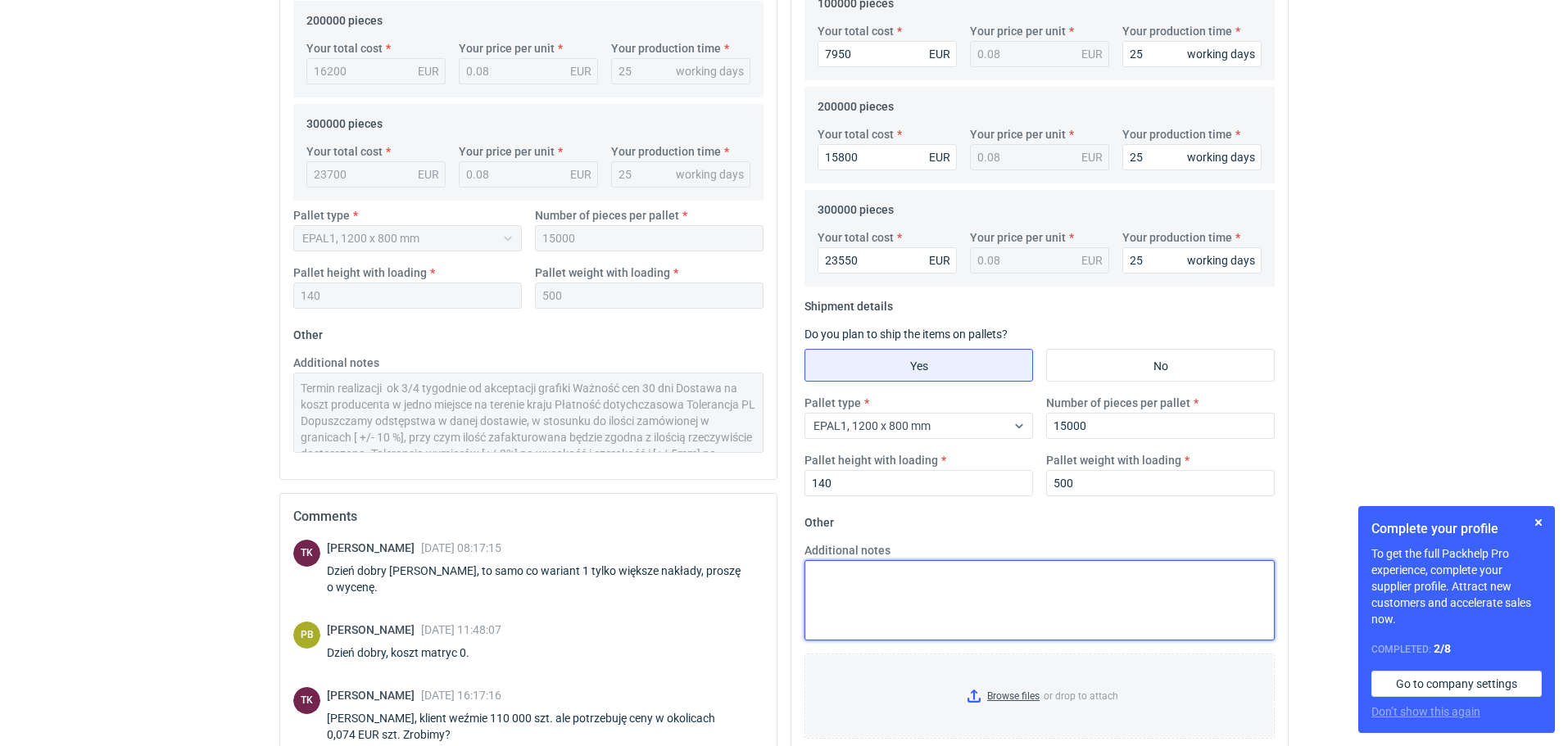
click at [812, 577] on textarea "Additional notes" at bounding box center [1039, 600] width 471 height 81
paste textarea "Termin realizacji ok 3 tygodnie od akceptacji grafiki Ważność cen 30 dni Dostaw…"
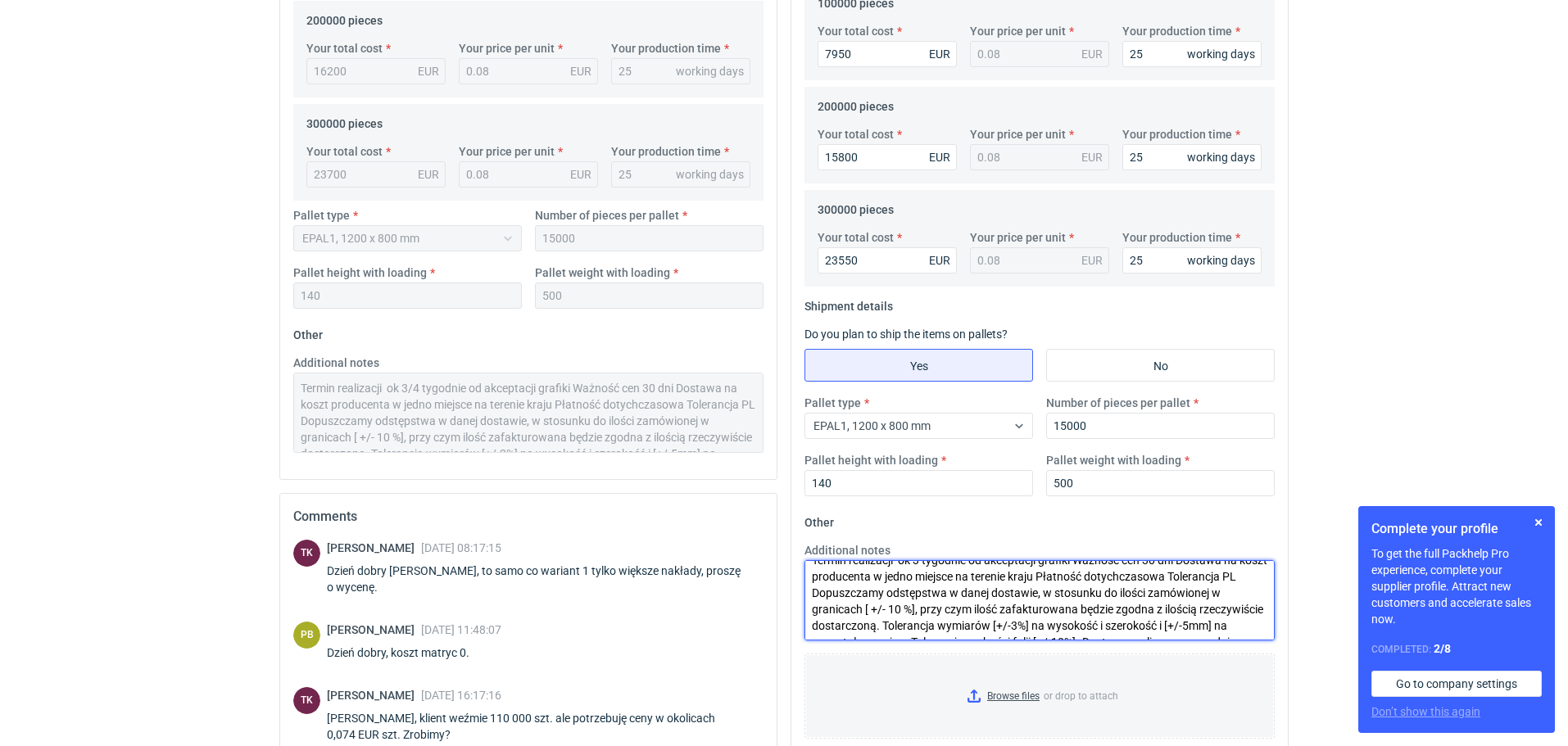
scroll to position [0, 0]
click at [922, 575] on textarea "Termin realizacji ok 3 tygodnie od akceptacji grafiki Ważność cen 30 dni Dostaw…" at bounding box center [1039, 600] width 471 height 81
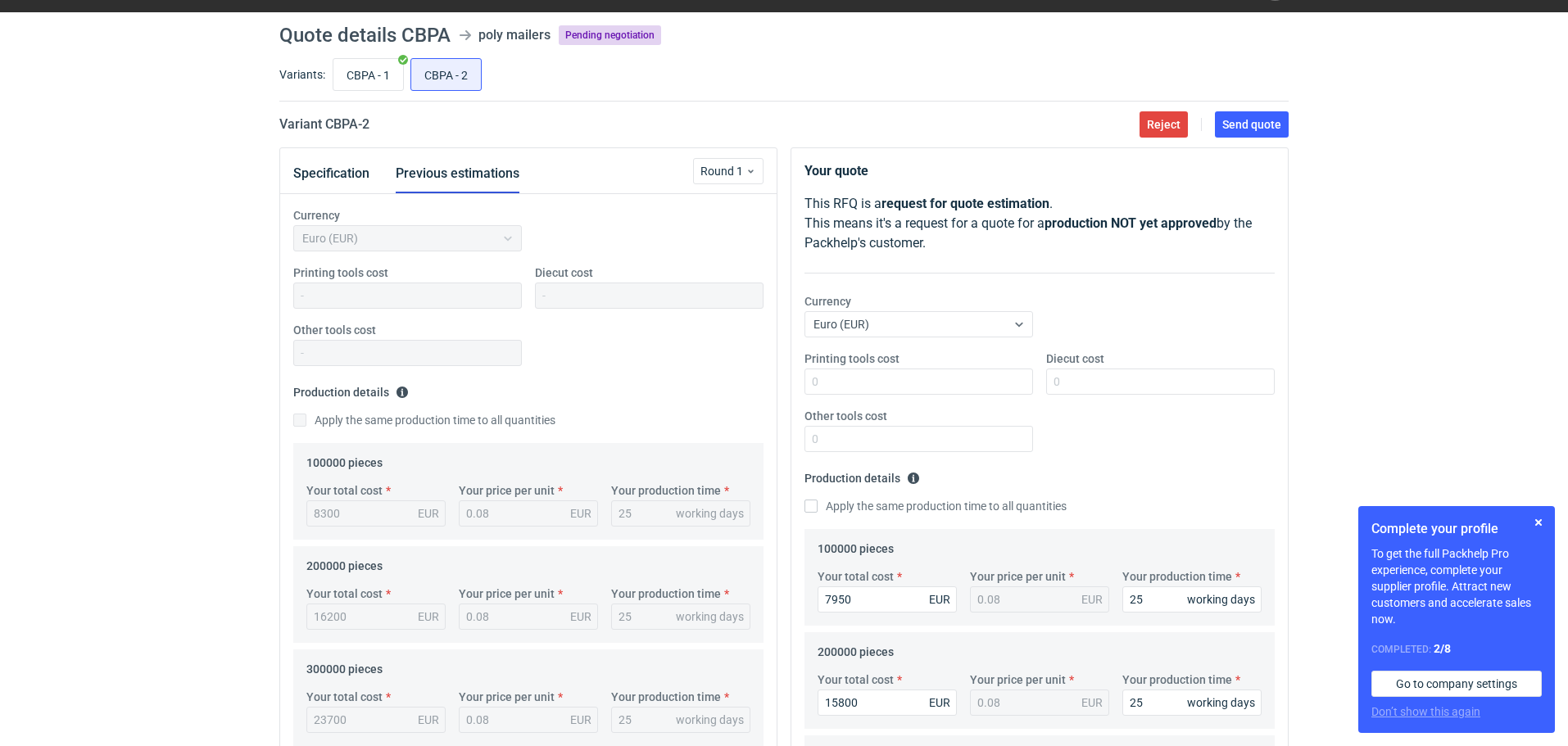
scroll to position [27, 0]
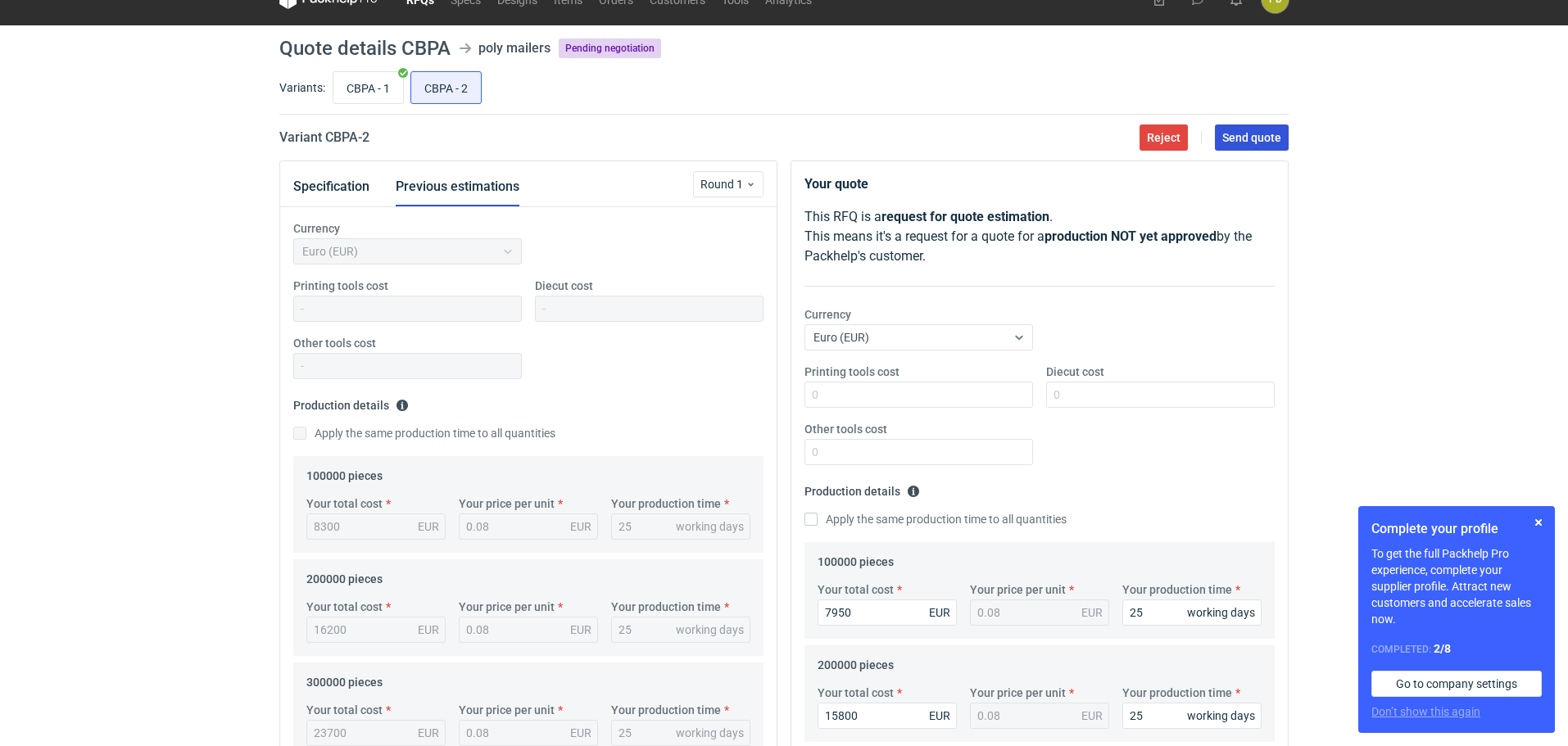
type textarea "Termin realizacji ok 4 tygodnie od akceptacji grafiki Ważność cen 30 dni Dostaw…"
click at [1243, 140] on span "Send quote" at bounding box center [1251, 138] width 59 height 12
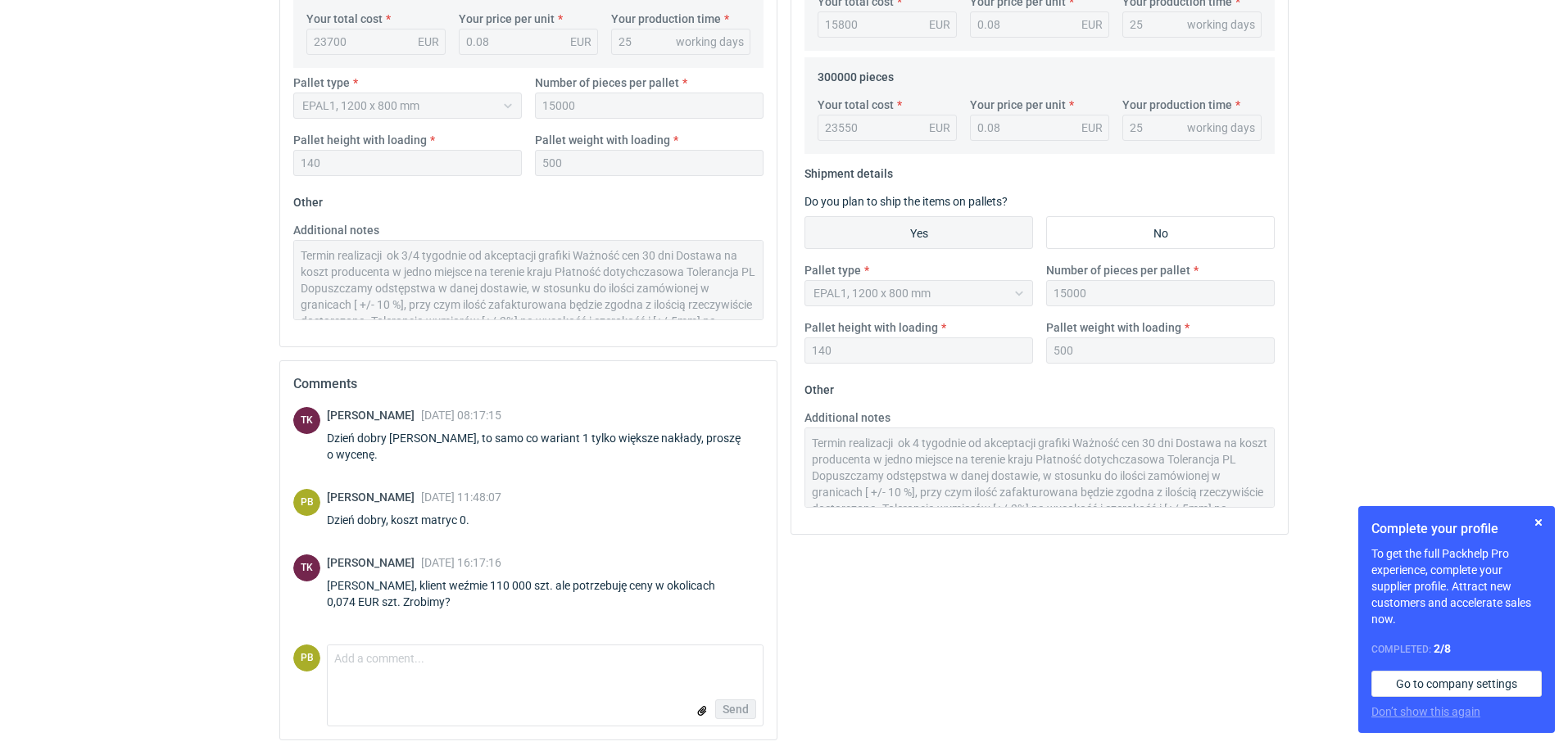
scroll to position [725, 0]
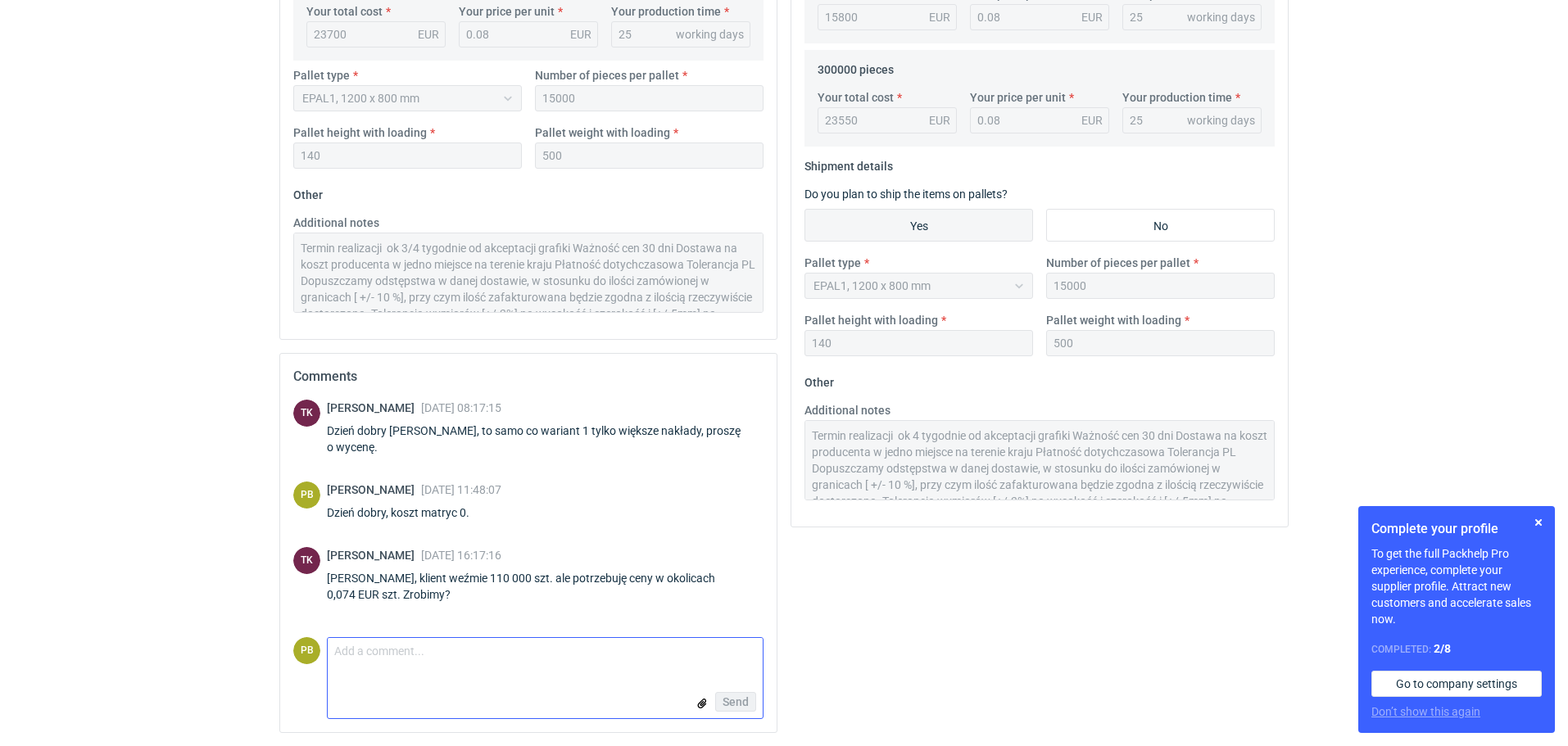
drag, startPoint x: 358, startPoint y: 655, endPoint x: 363, endPoint y: 646, distance: 10.3
click at [358, 655] on textarea "Comment message" at bounding box center [544, 654] width 435 height 35
click at [339, 651] on textarea "dzień dobry Panie T" at bounding box center [544, 654] width 435 height 35
click at [471, 641] on textarea "Dzień dobry Panie T" at bounding box center [544, 654] width 435 height 35
click at [619, 653] on textarea "Dzień dobry [PERSON_NAME], przy zamówieniu 110 000 s mogę zejść do 0,079" at bounding box center [544, 654] width 435 height 35
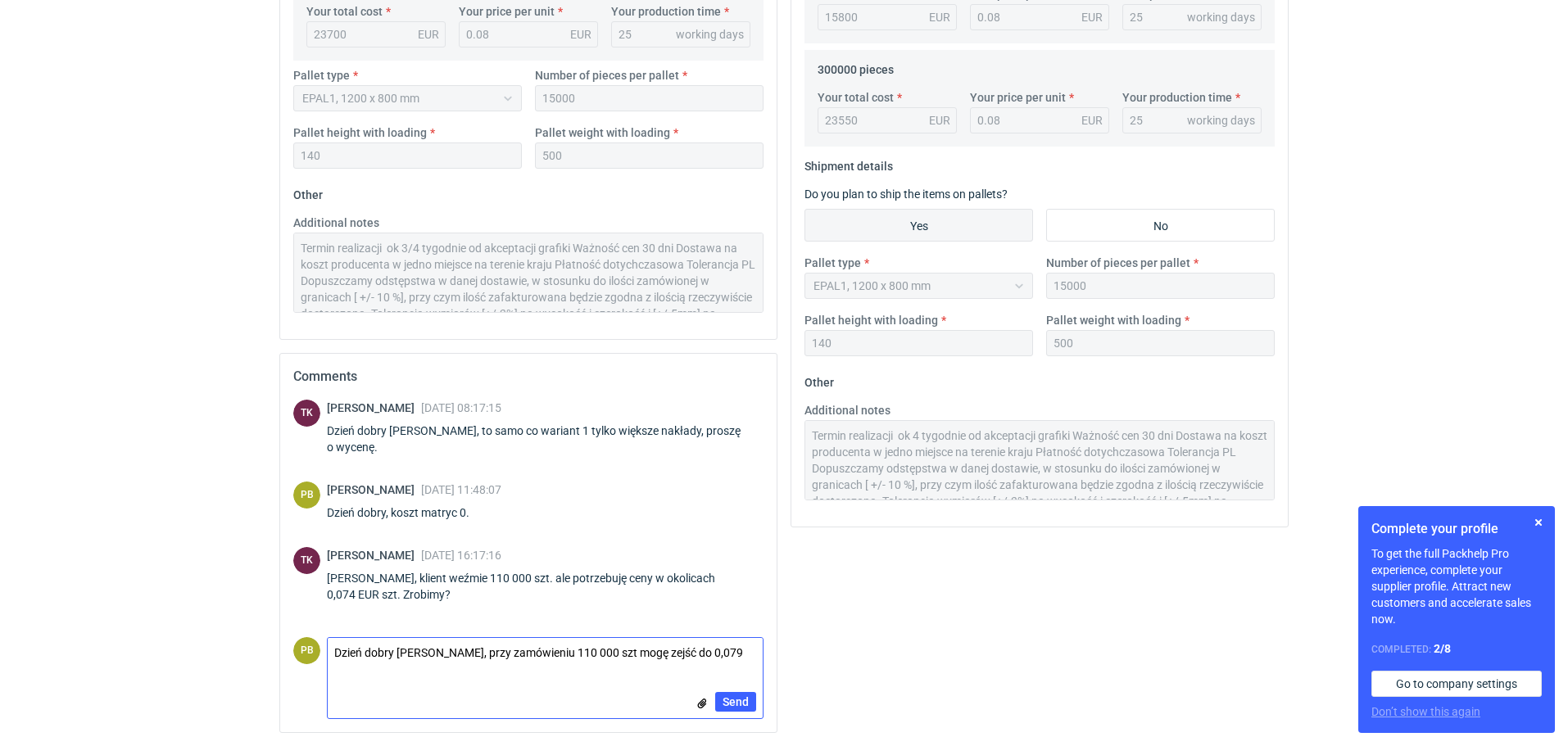
click at [740, 656] on textarea "Dzień dobry [PERSON_NAME], przy zamówieniu 110 000 szt mogę zejść do 0,079" at bounding box center [544, 654] width 435 height 35
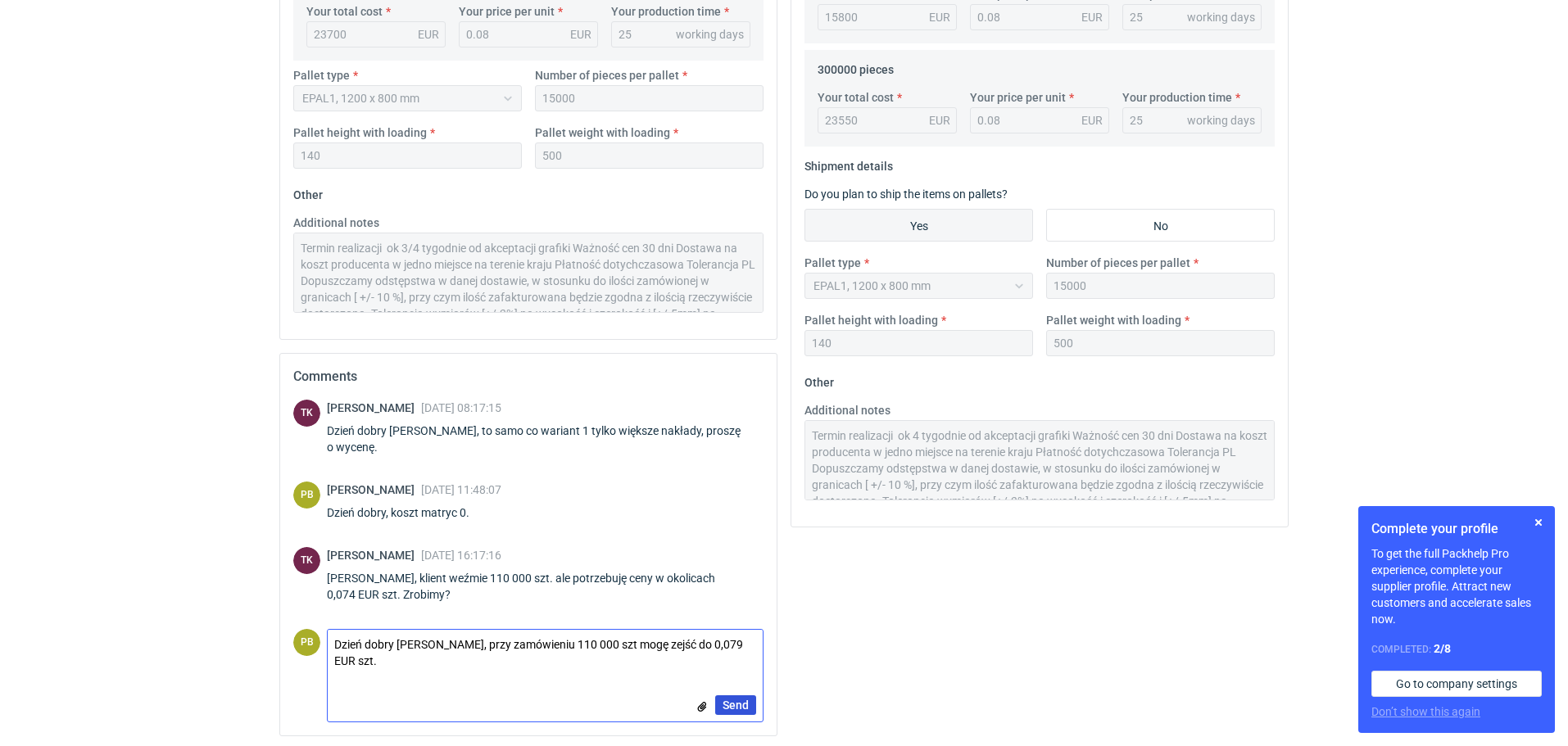
type textarea "Dzień dobry [PERSON_NAME], przy zamówieniu 110 000 szt mogę zejść do 0,079 EUR …"
click at [736, 702] on span "Send" at bounding box center [735, 705] width 26 height 12
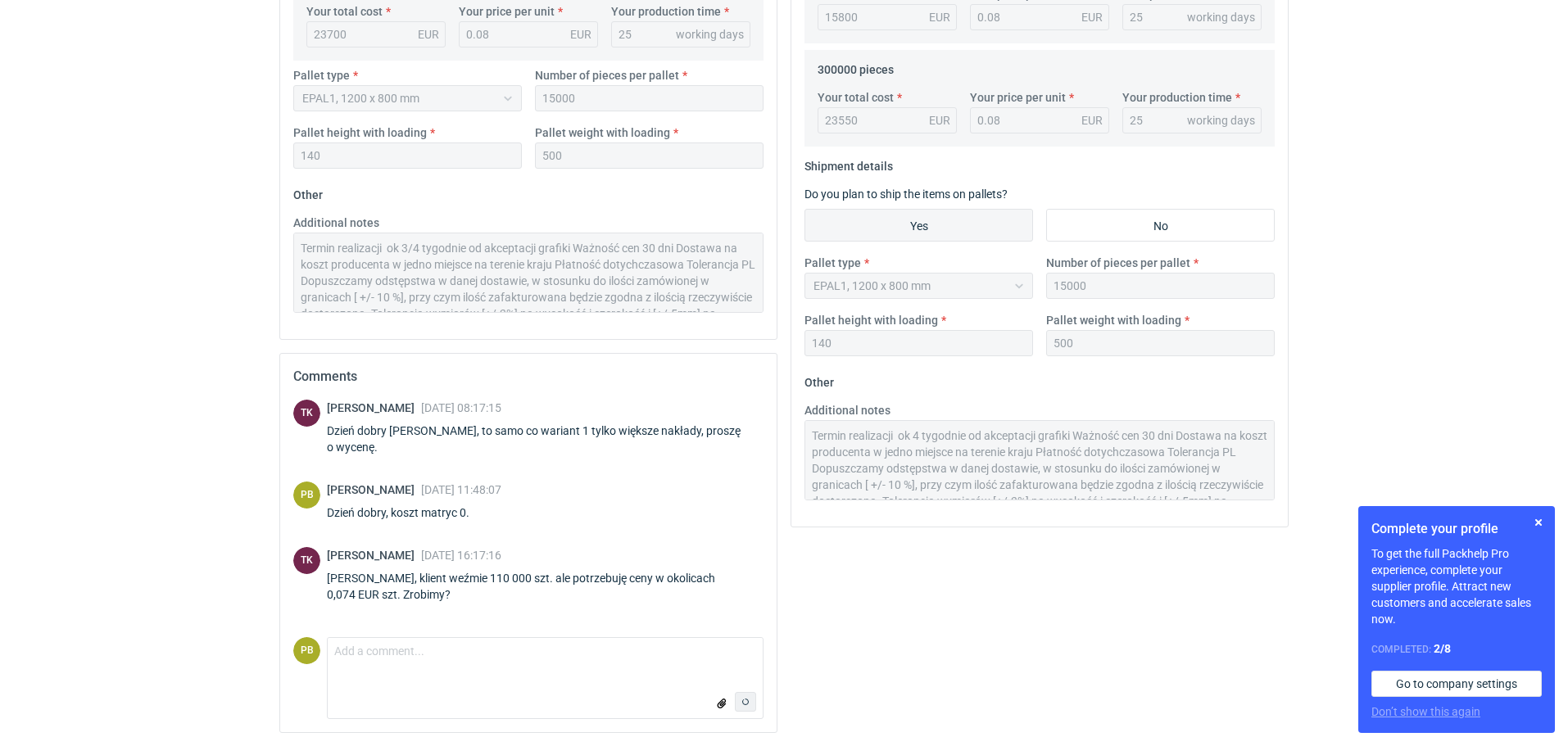
scroll to position [13, 0]
